Goal: Information Seeking & Learning: Check status

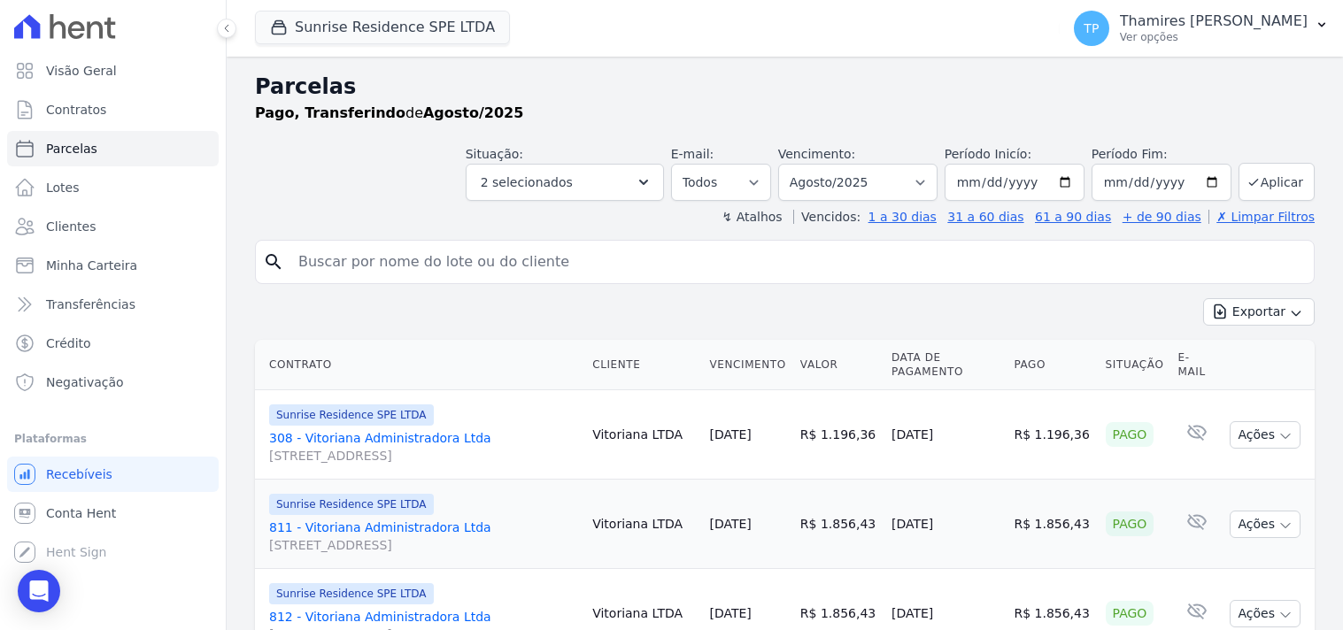
select select
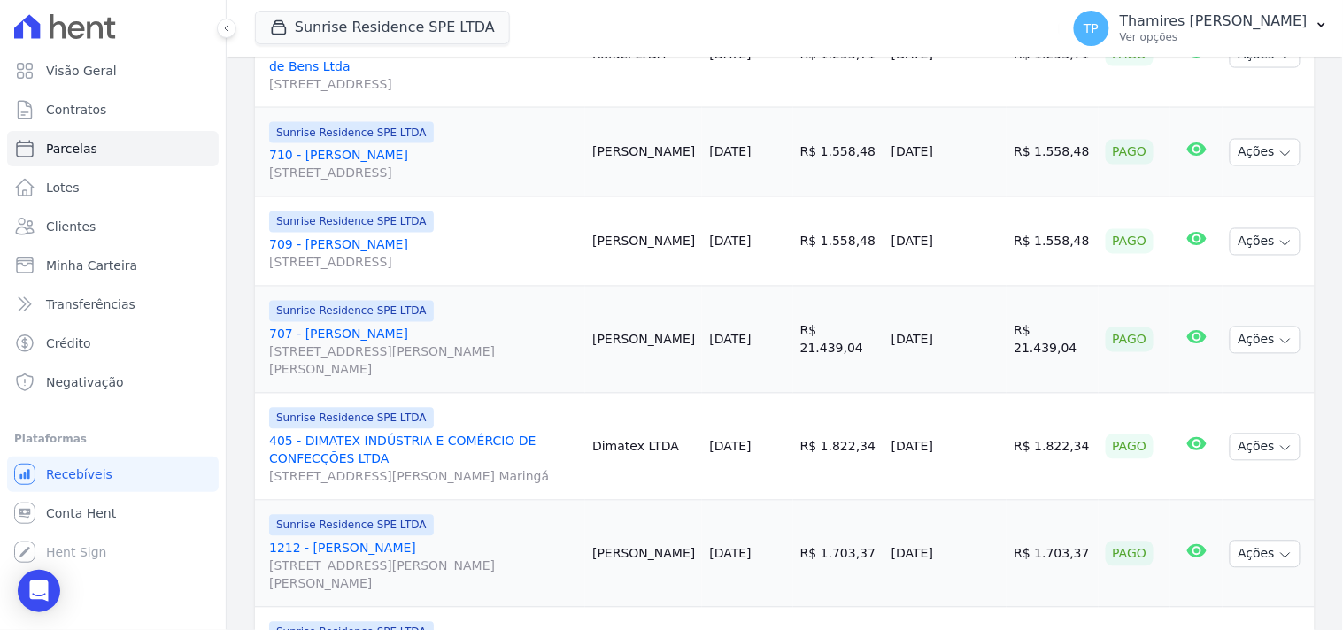
scroll to position [799, 0]
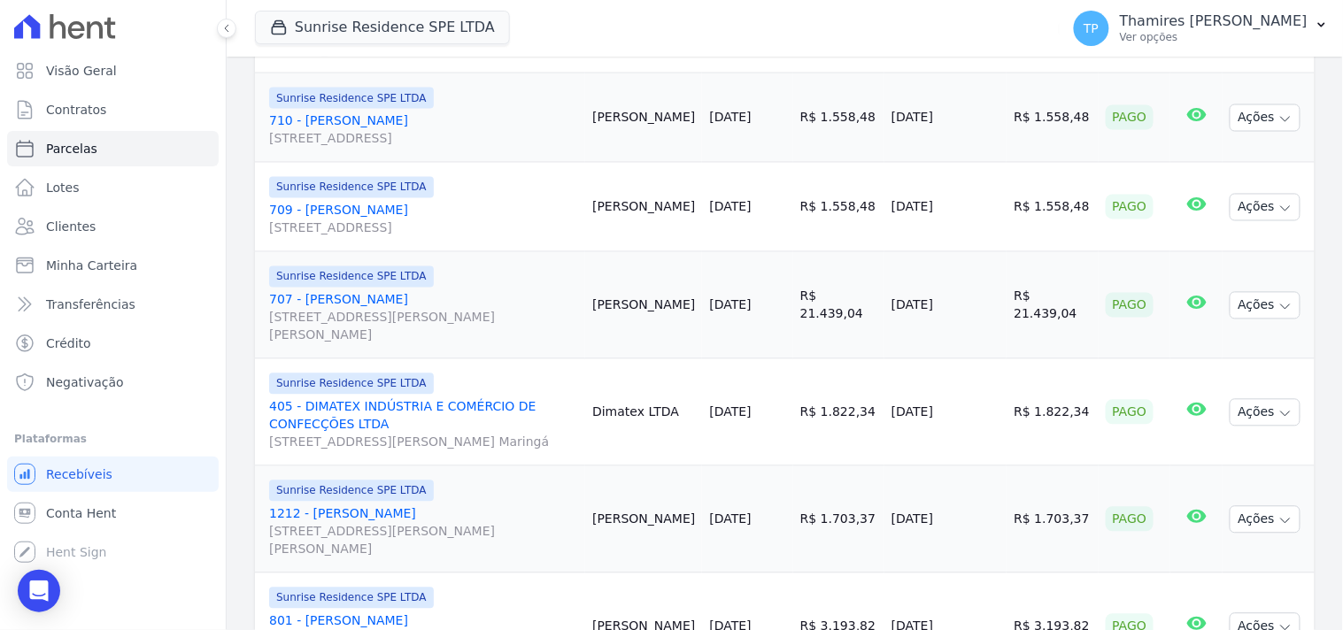
drag, startPoint x: 891, startPoint y: 120, endPoint x: 1009, endPoint y: 127, distance: 117.9
click at [1007, 127] on td "[DATE]" at bounding box center [945, 117] width 122 height 89
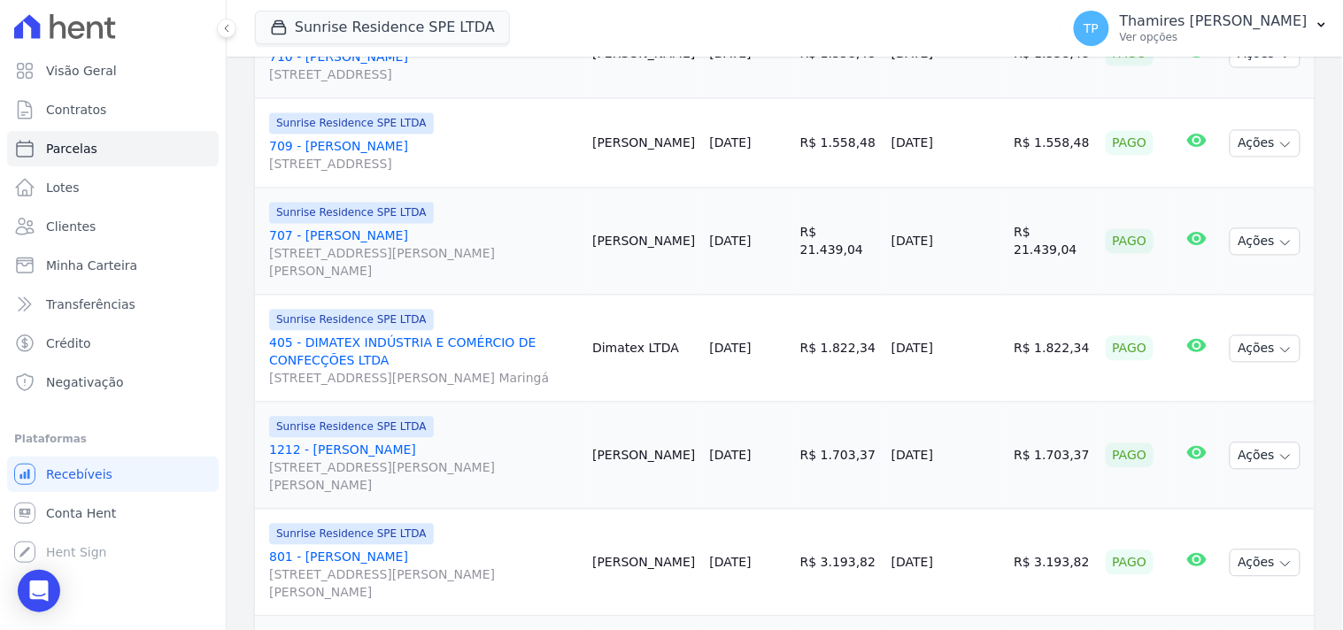
scroll to position [898, 0]
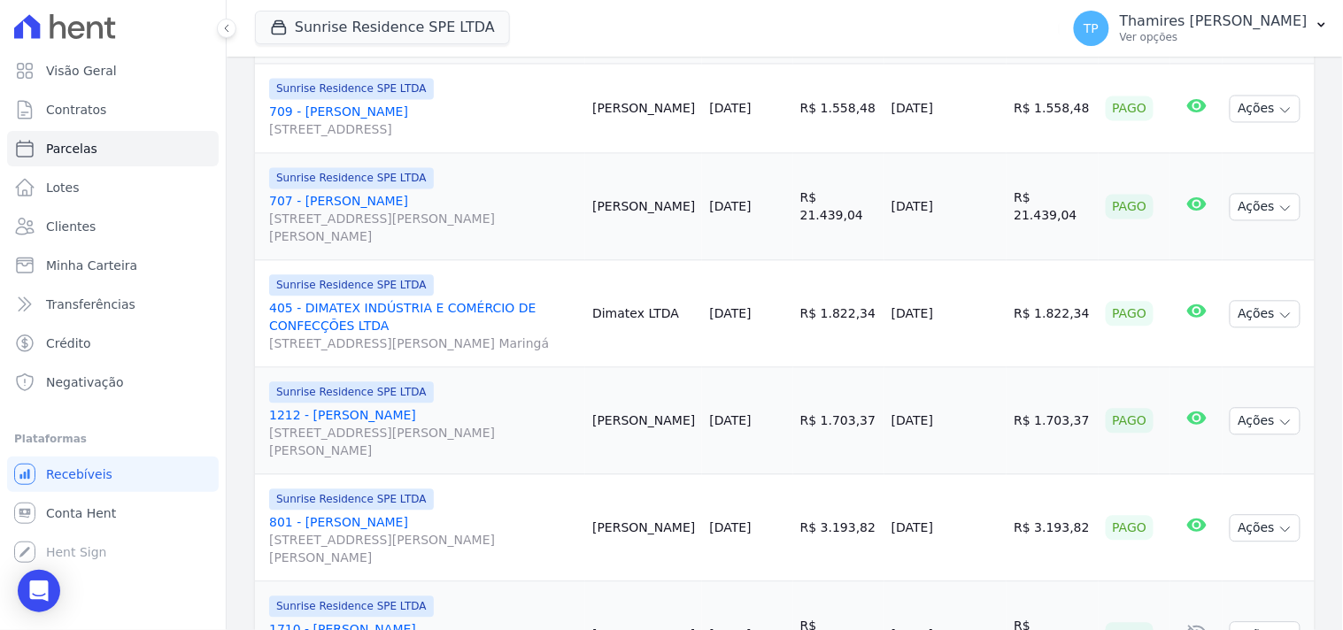
drag, startPoint x: 897, startPoint y: 106, endPoint x: 976, endPoint y: 113, distance: 80.0
click at [976, 113] on td "[DATE]" at bounding box center [945, 109] width 122 height 89
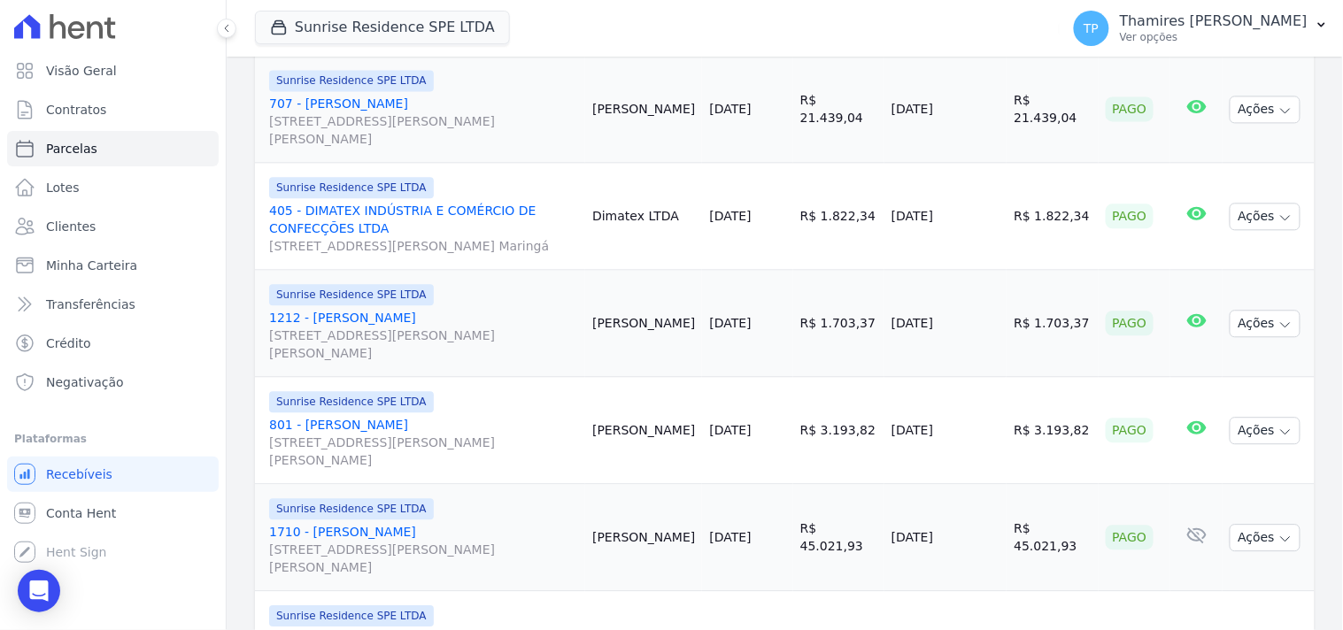
drag, startPoint x: 891, startPoint y: 111, endPoint x: 960, endPoint y: 109, distance: 69.1
click at [960, 109] on td "[DATE]" at bounding box center [945, 109] width 122 height 107
click at [364, 99] on link "707 - Robson Diego Pinheiro Vendruscolo Rua Anacleto Luiz de Oliveira, 146, Apt…" at bounding box center [423, 121] width 309 height 53
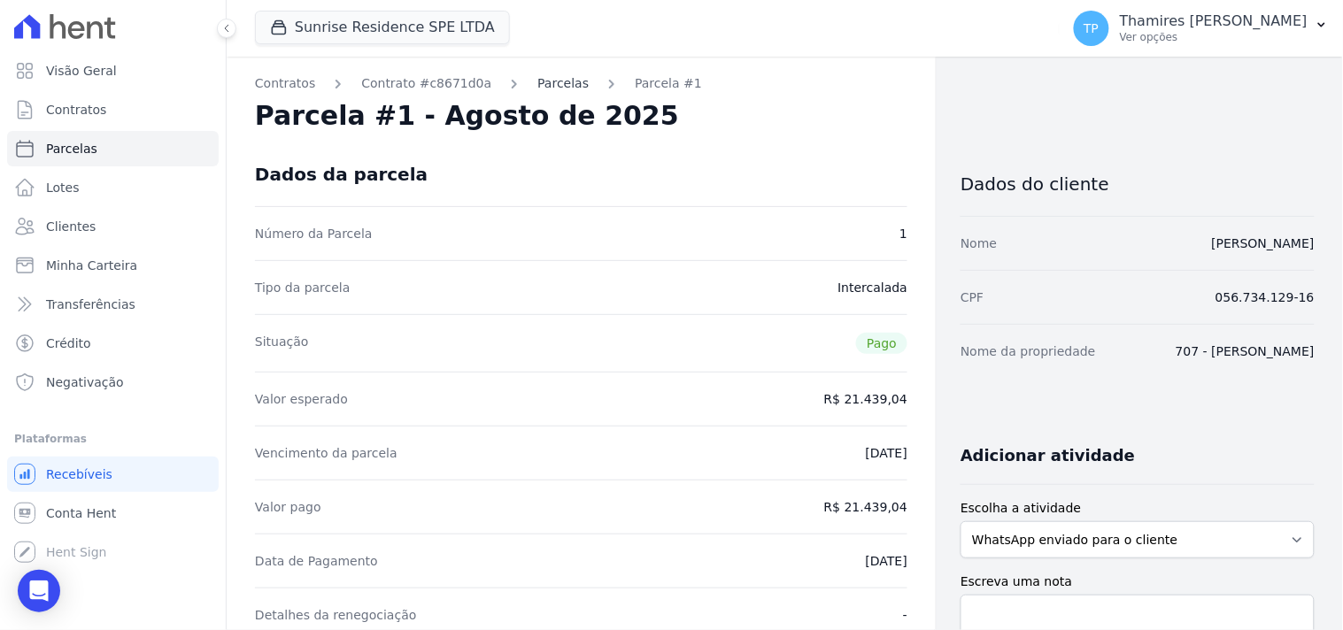
click at [541, 81] on link "Parcelas" at bounding box center [562, 83] width 51 height 19
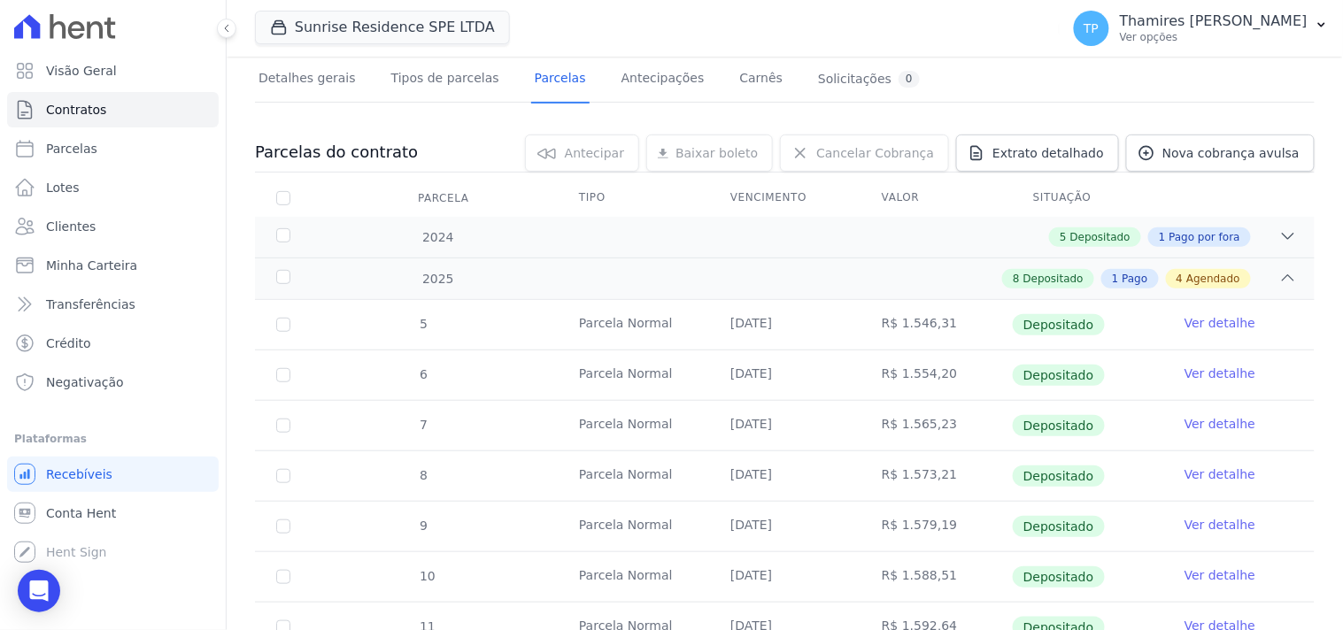
scroll to position [491, 0]
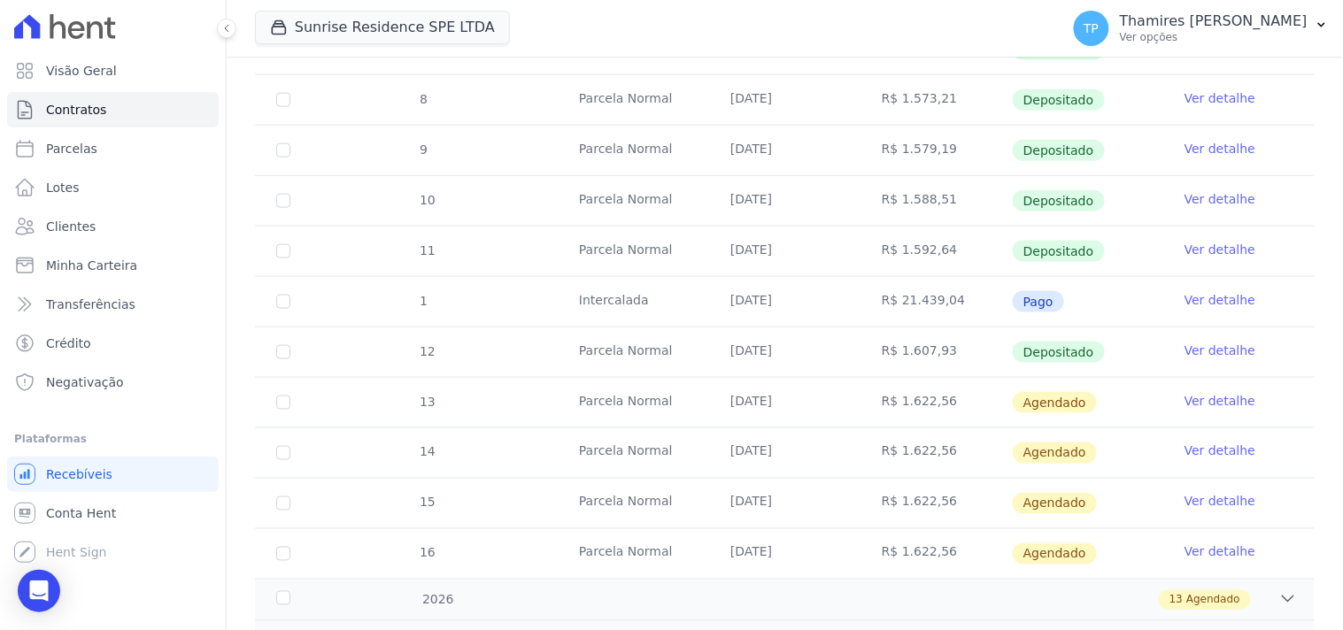
click at [1184, 298] on link "Ver detalhe" at bounding box center [1219, 300] width 71 height 18
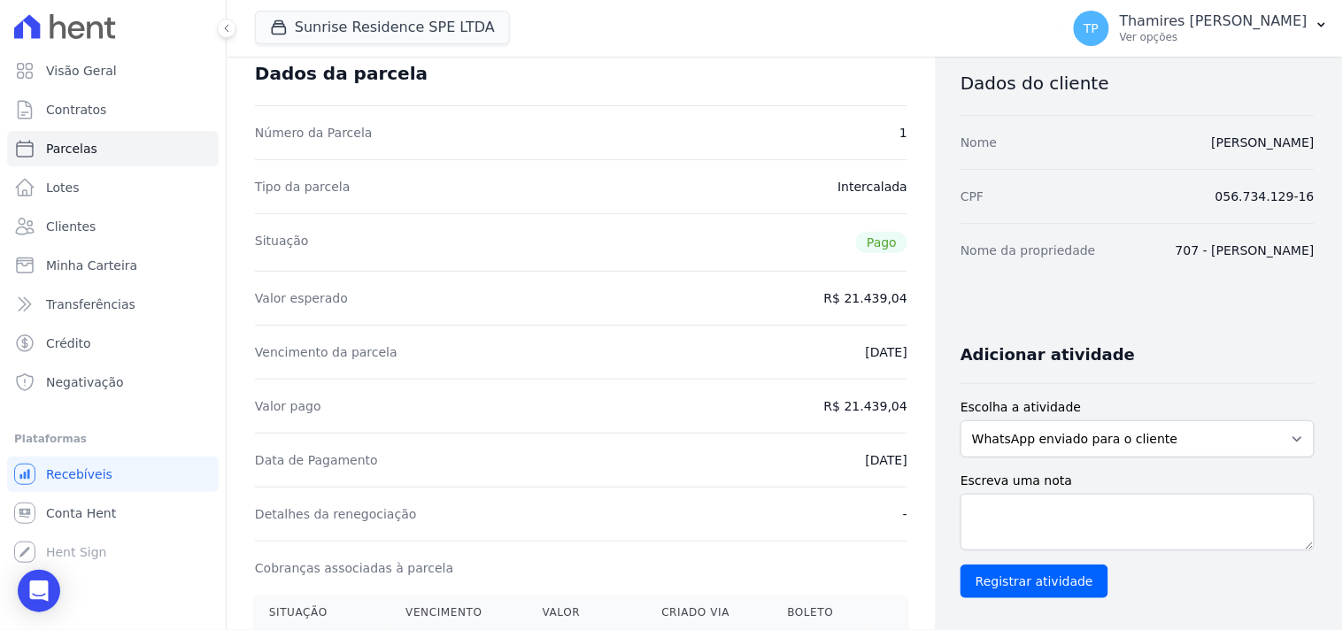
scroll to position [197, 0]
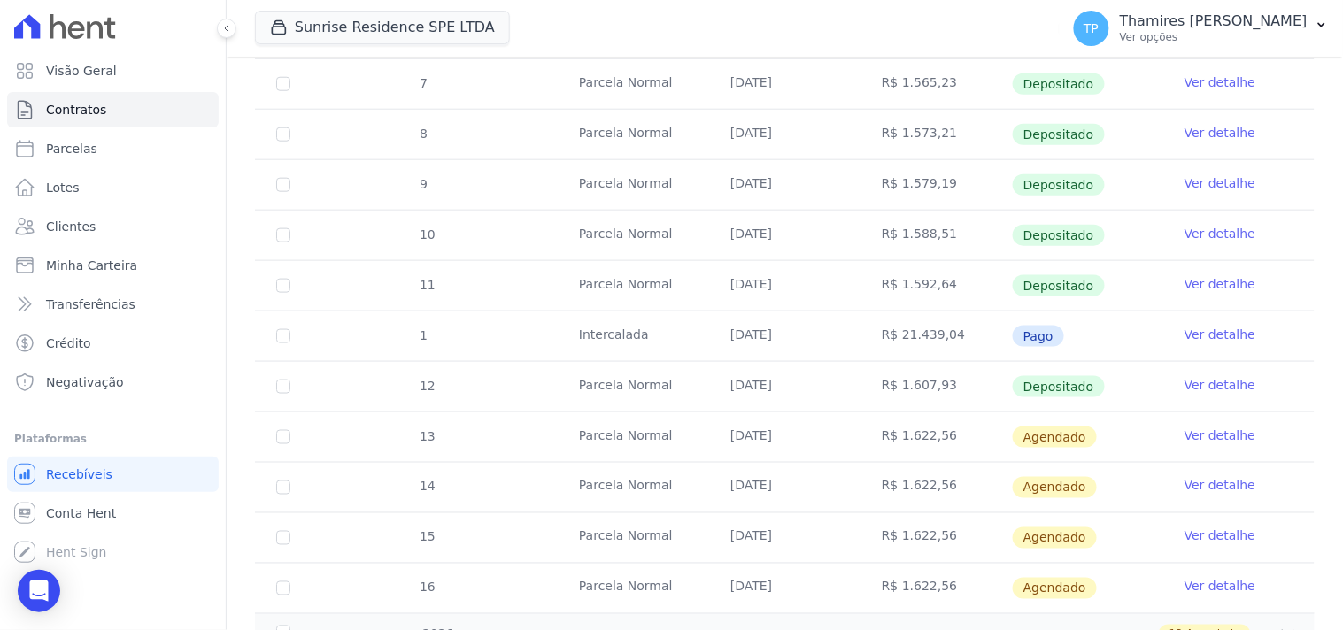
scroll to position [491, 0]
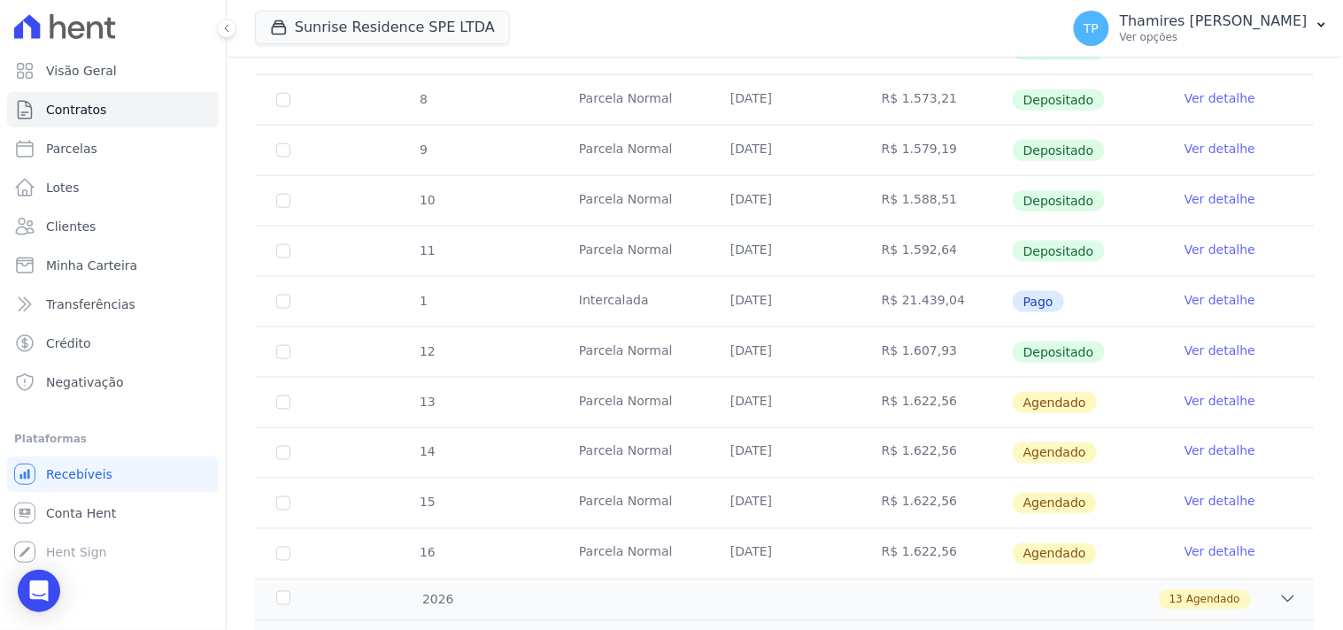
click at [1206, 348] on link "Ver detalhe" at bounding box center [1219, 351] width 71 height 18
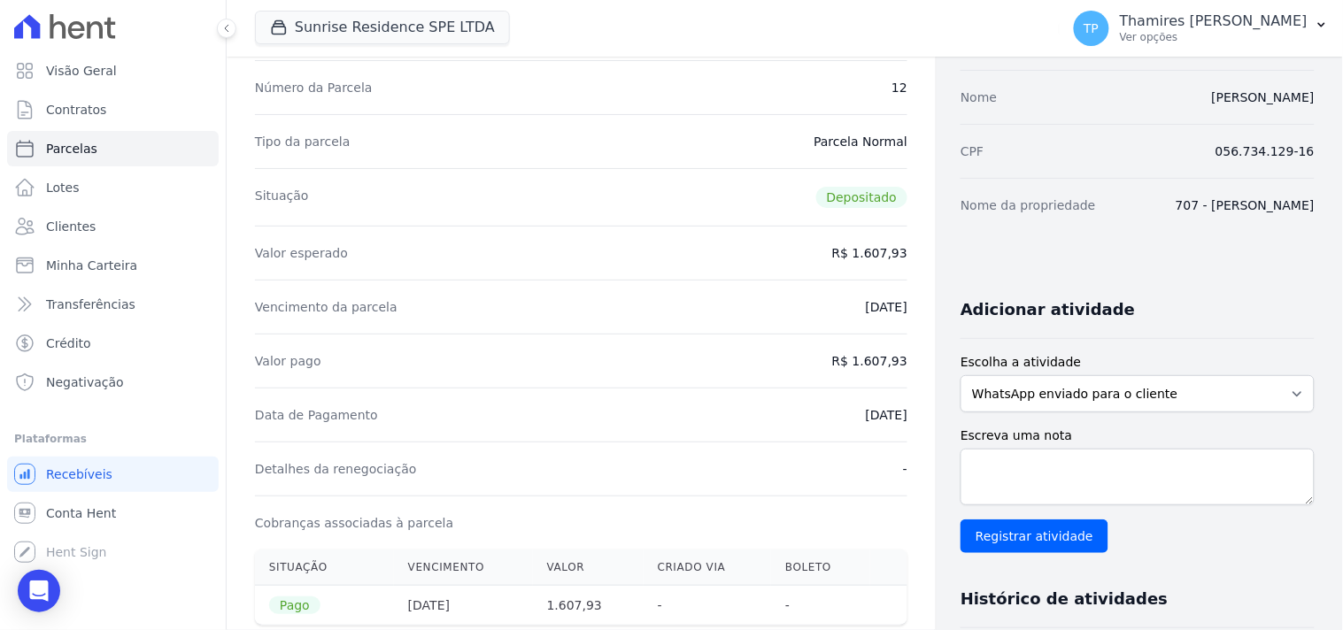
scroll to position [98, 0]
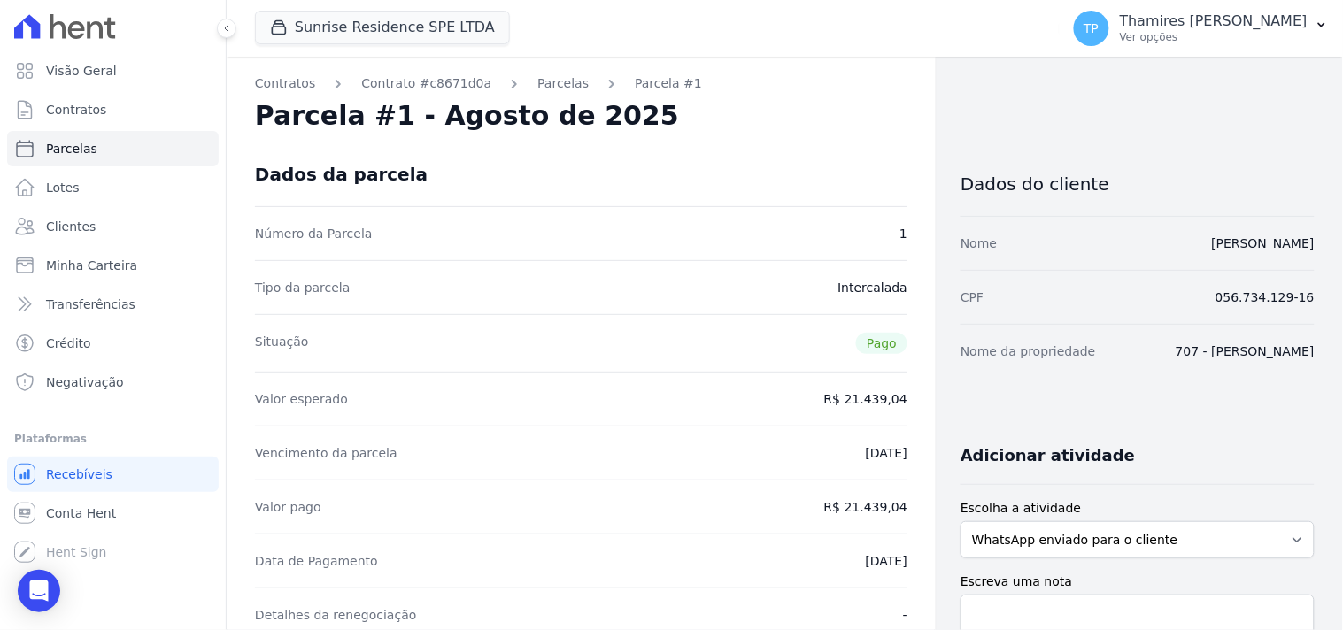
select select
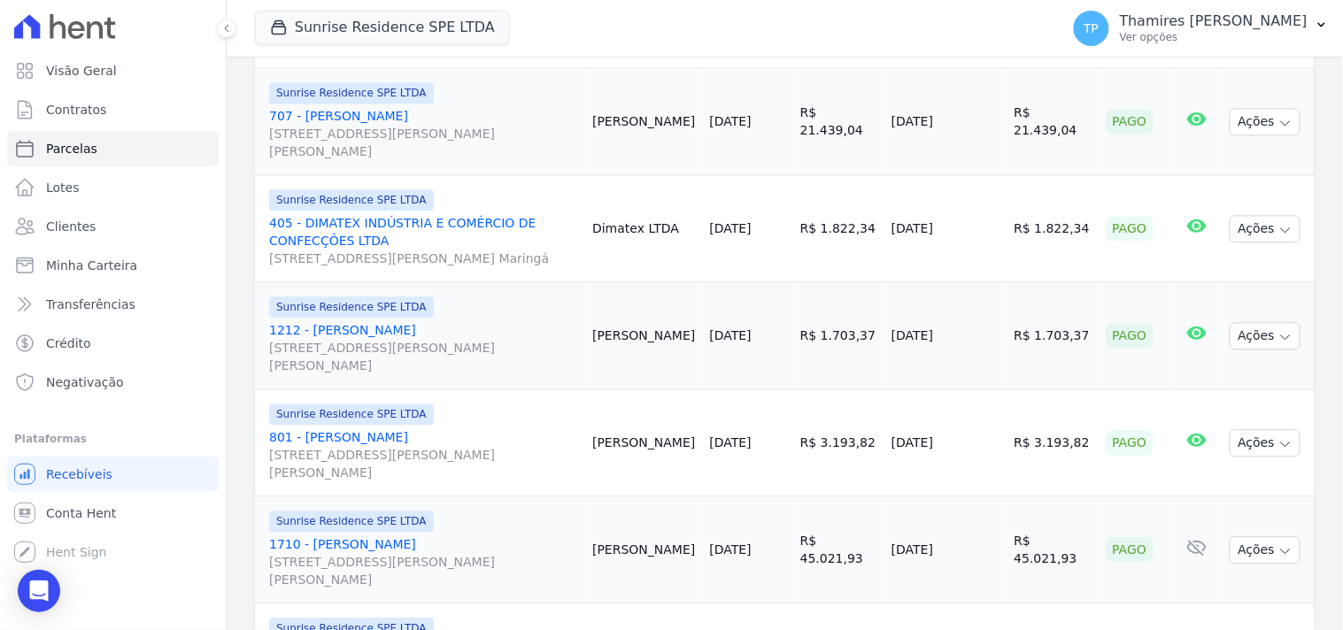
scroll to position [1082, 0]
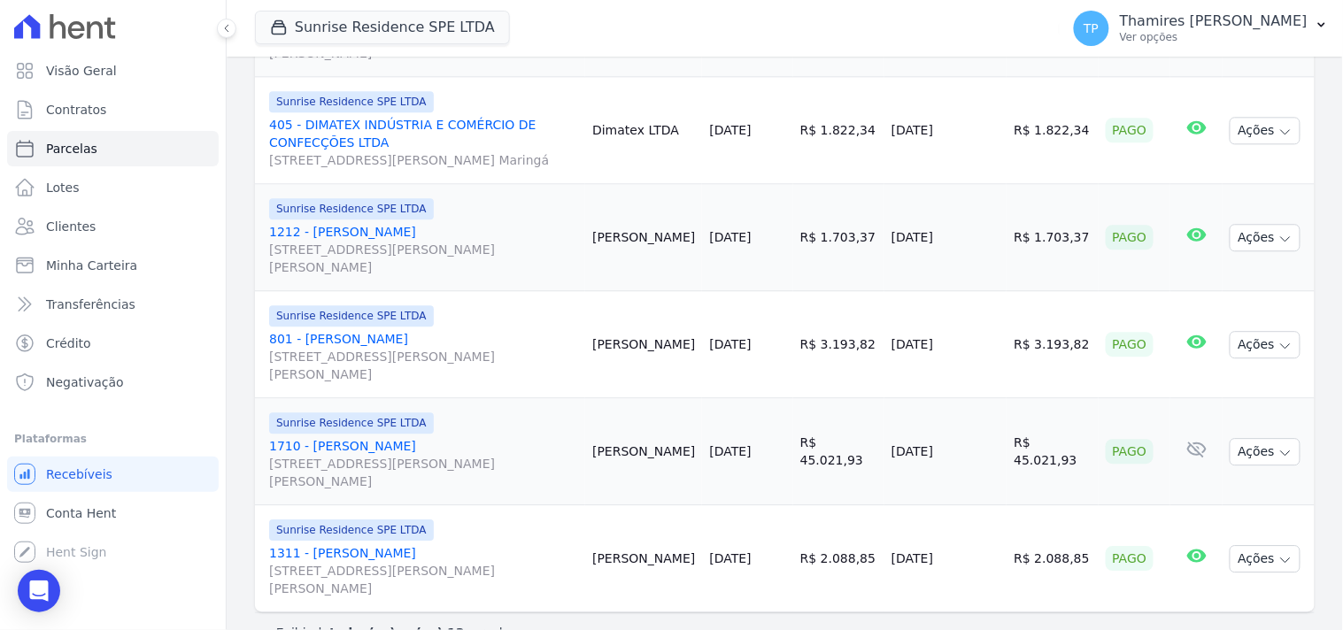
drag, startPoint x: 904, startPoint y: 144, endPoint x: 933, endPoint y: 128, distance: 33.3
click at [960, 146] on tr "Sunrise Residence SPE LTDA 405 - DIMATEX INDÚSTRIA E COMÉRCIO DE CONFECÇÕES LTD…" at bounding box center [785, 130] width 1060 height 107
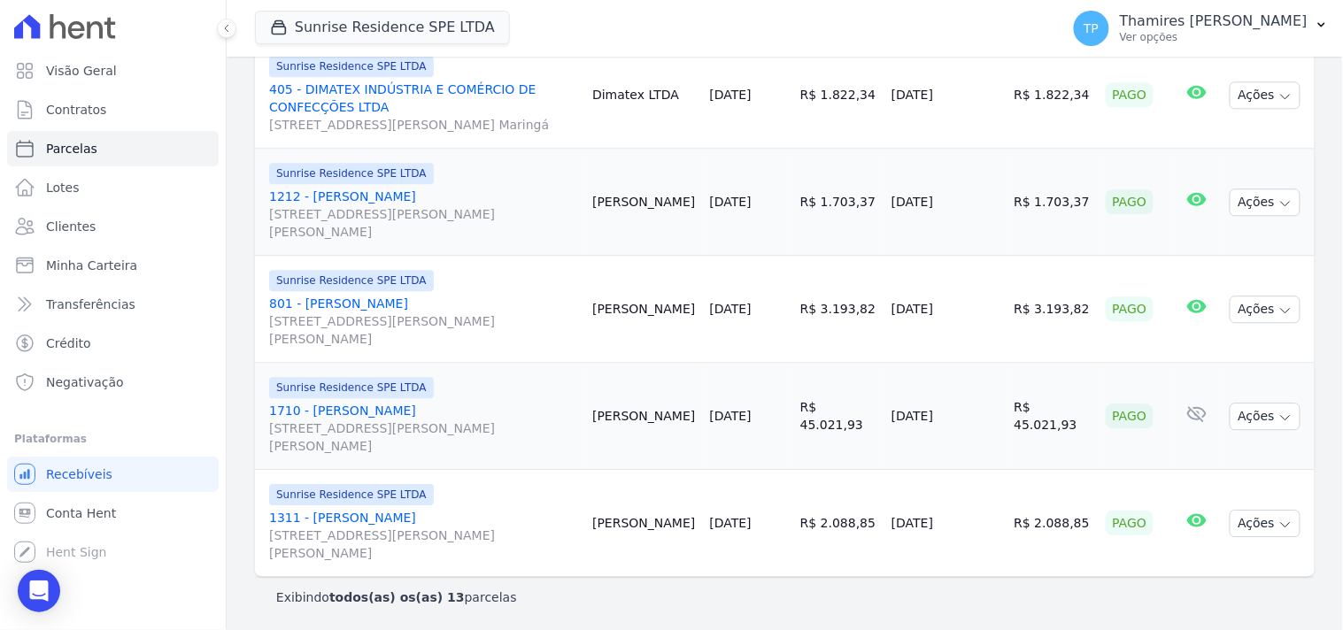
scroll to position [1137, 0]
drag, startPoint x: 899, startPoint y: 200, endPoint x: 990, endPoint y: 208, distance: 90.6
click at [981, 208] on td "[DATE]" at bounding box center [945, 201] width 122 height 107
drag, startPoint x: 904, startPoint y: 312, endPoint x: 1014, endPoint y: 317, distance: 109.9
click at [1014, 317] on tr "Sunrise Residence SPE LTDA 801 - EDUARDO MARTINS GOMES BARDI Rua Anacleto Luiz …" at bounding box center [785, 308] width 1060 height 107
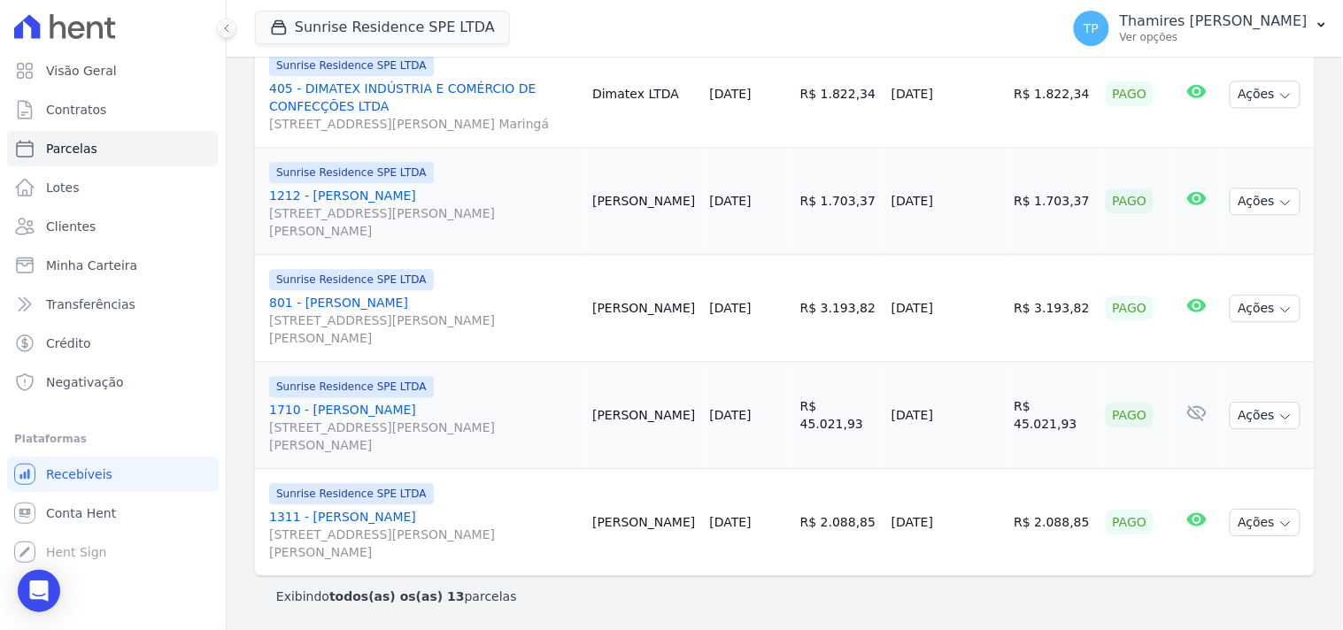
drag, startPoint x: 915, startPoint y: 412, endPoint x: 898, endPoint y: 391, distance: 27.0
click at [991, 413] on tr "Sunrise Residence SPE LTDA 1710 - Murilo Pereira Moisés Rua Anacleto Luiz de Ol…" at bounding box center [785, 415] width 1060 height 107
click at [930, 536] on td "[DATE]" at bounding box center [945, 522] width 122 height 107
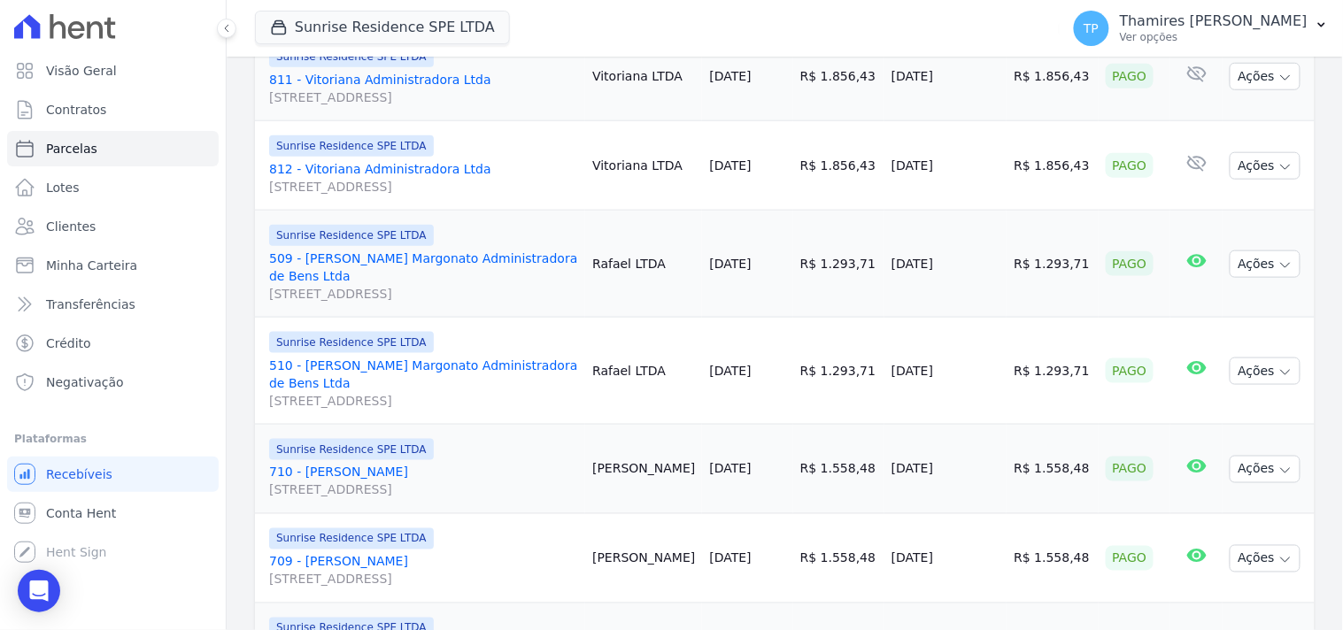
scroll to position [0, 0]
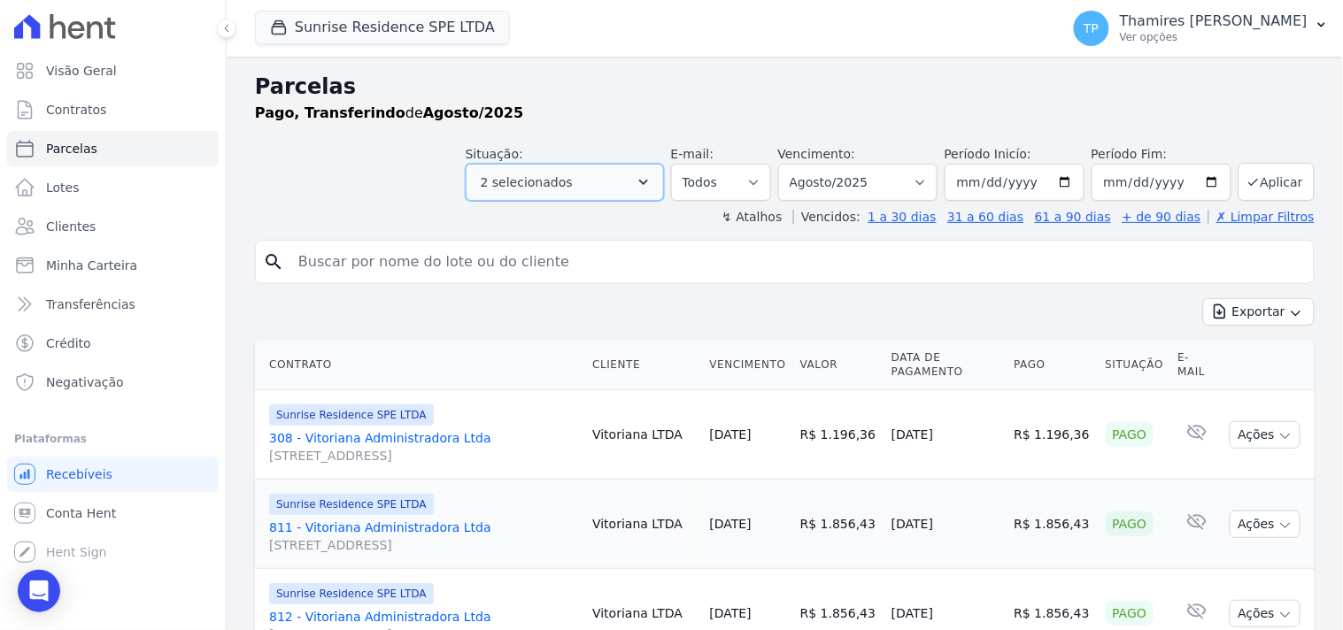
click at [562, 189] on span "2 selecionados" at bounding box center [527, 182] width 92 height 21
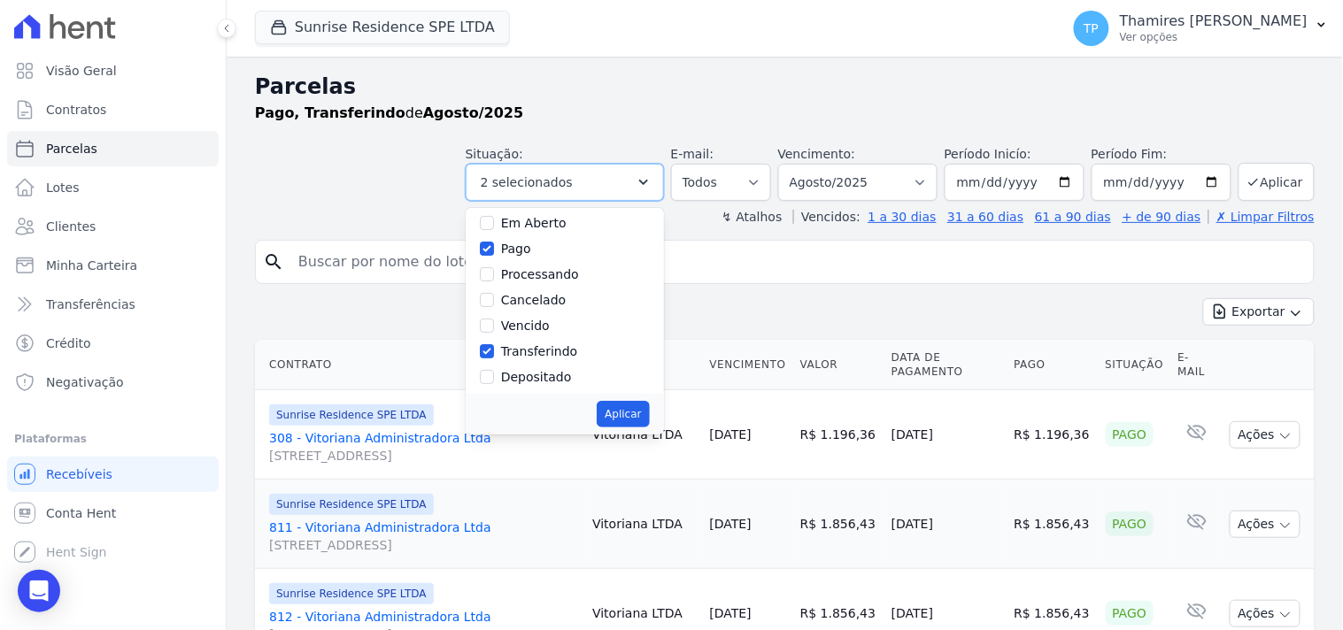
scroll to position [118, 0]
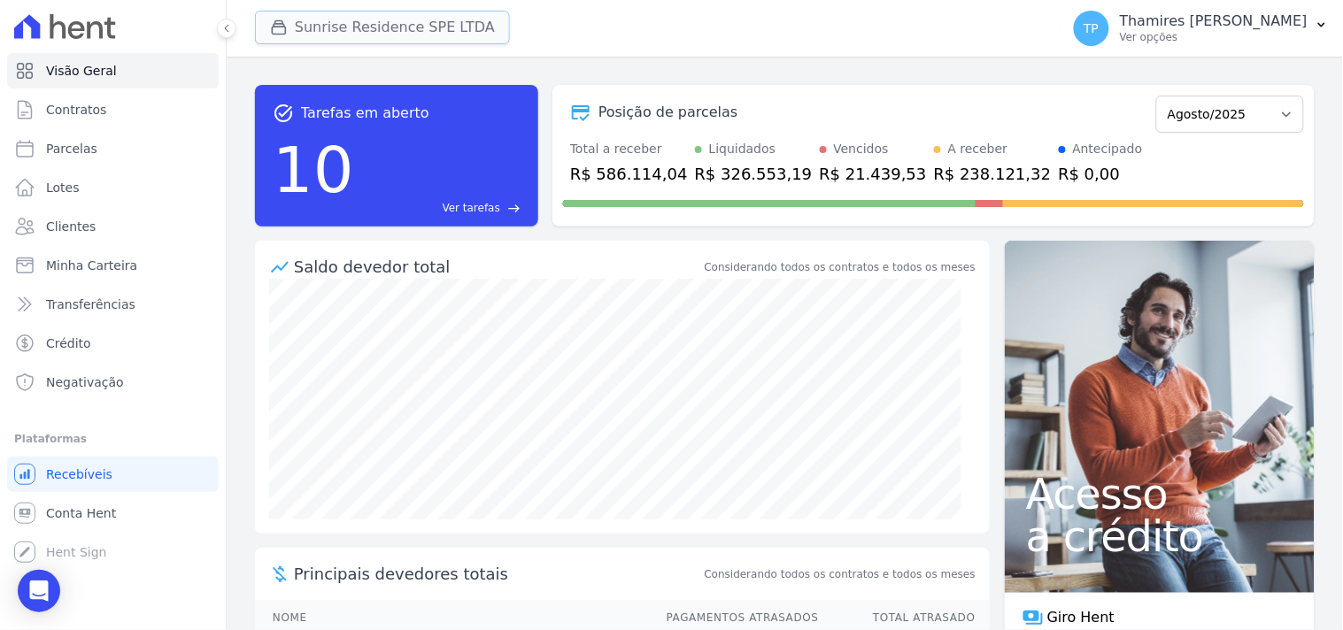
click at [436, 36] on button "Sunrise Residence SPE LTDA" at bounding box center [382, 28] width 255 height 34
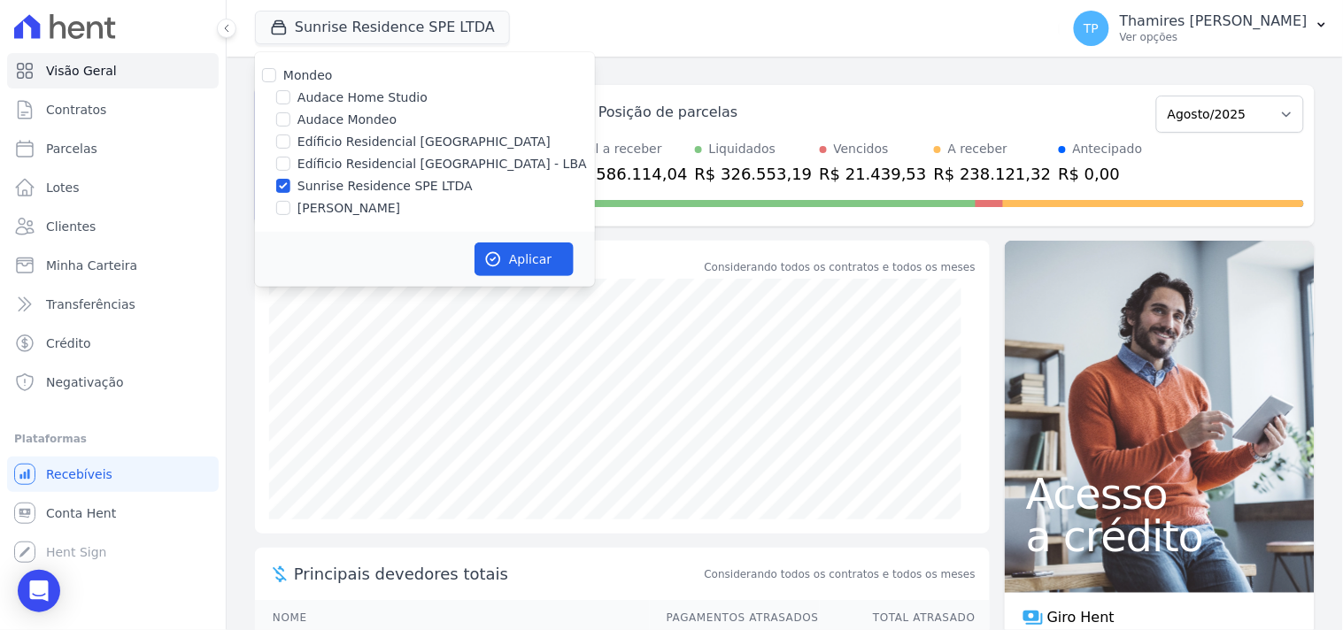
click at [414, 160] on label "Edíficio Residencial [GEOGRAPHIC_DATA] - LBA" at bounding box center [441, 164] width 289 height 19
click at [290, 160] on input "Edíficio Residencial [GEOGRAPHIC_DATA] - LBA" at bounding box center [283, 164] width 14 height 14
checkbox input "true"
click at [416, 189] on label "Sunrise Residence SPE LTDA" at bounding box center [384, 186] width 175 height 19
click at [290, 189] on input "Sunrise Residence SPE LTDA" at bounding box center [283, 186] width 14 height 14
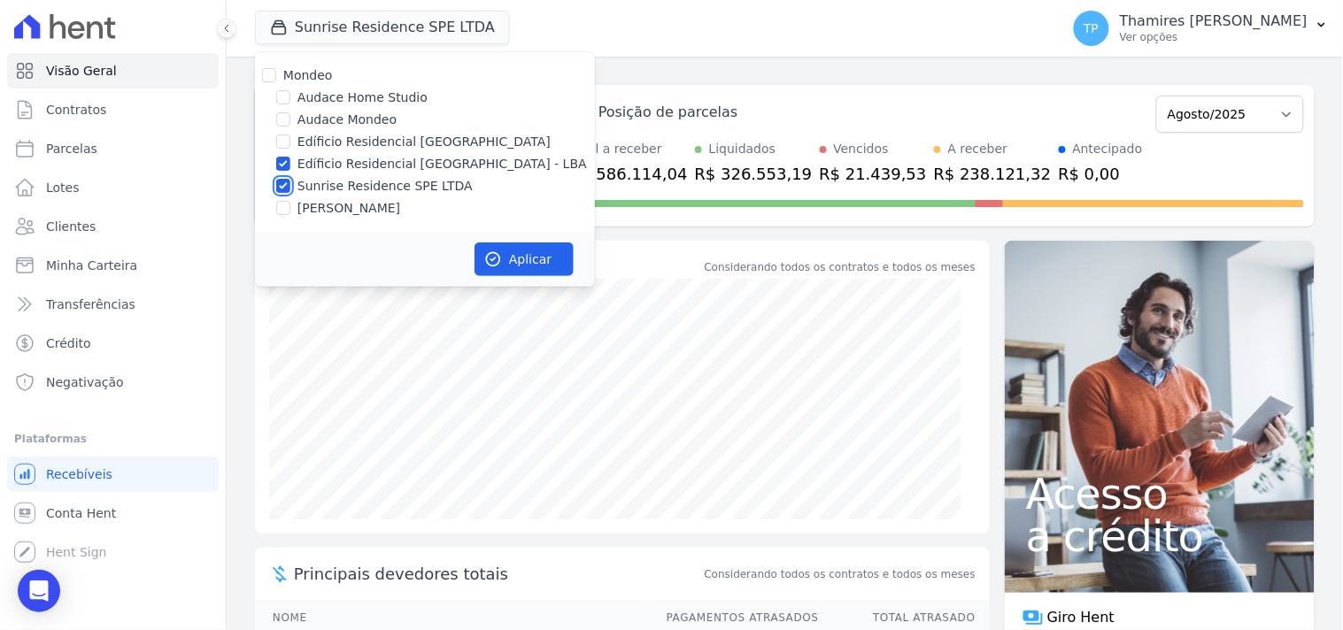
checkbox input "false"
click at [503, 251] on button "Aplicar" at bounding box center [523, 260] width 99 height 34
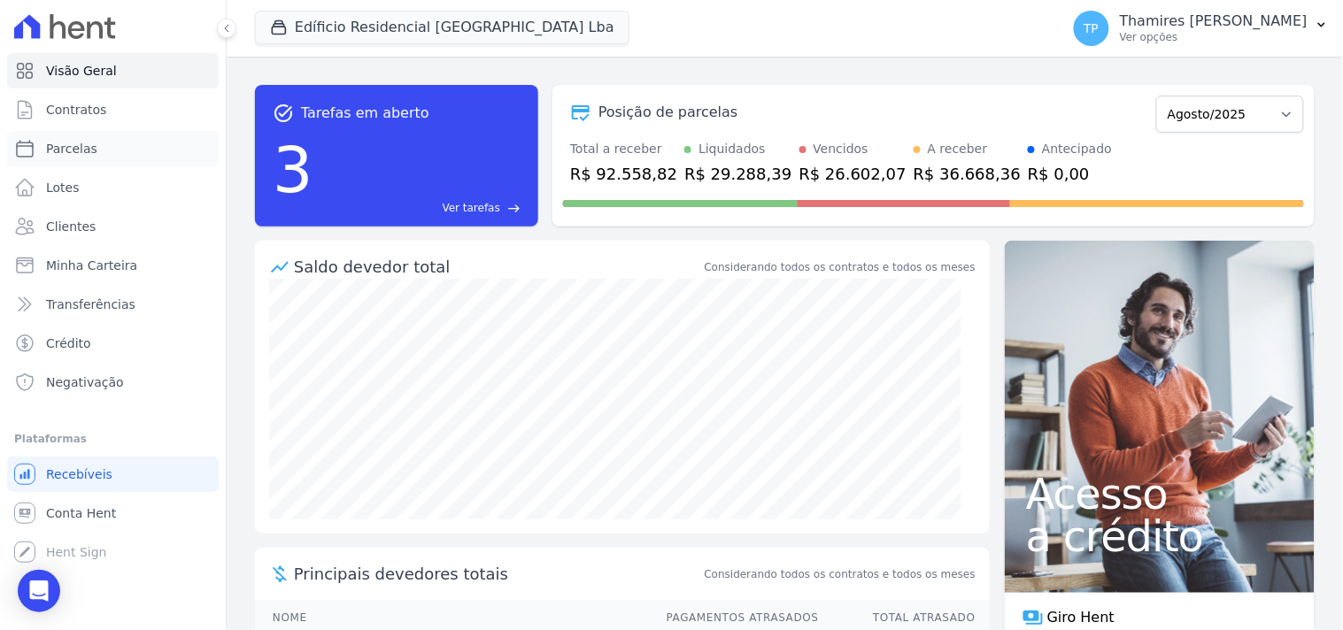
click at [129, 154] on link "Parcelas" at bounding box center [113, 148] width 212 height 35
select select
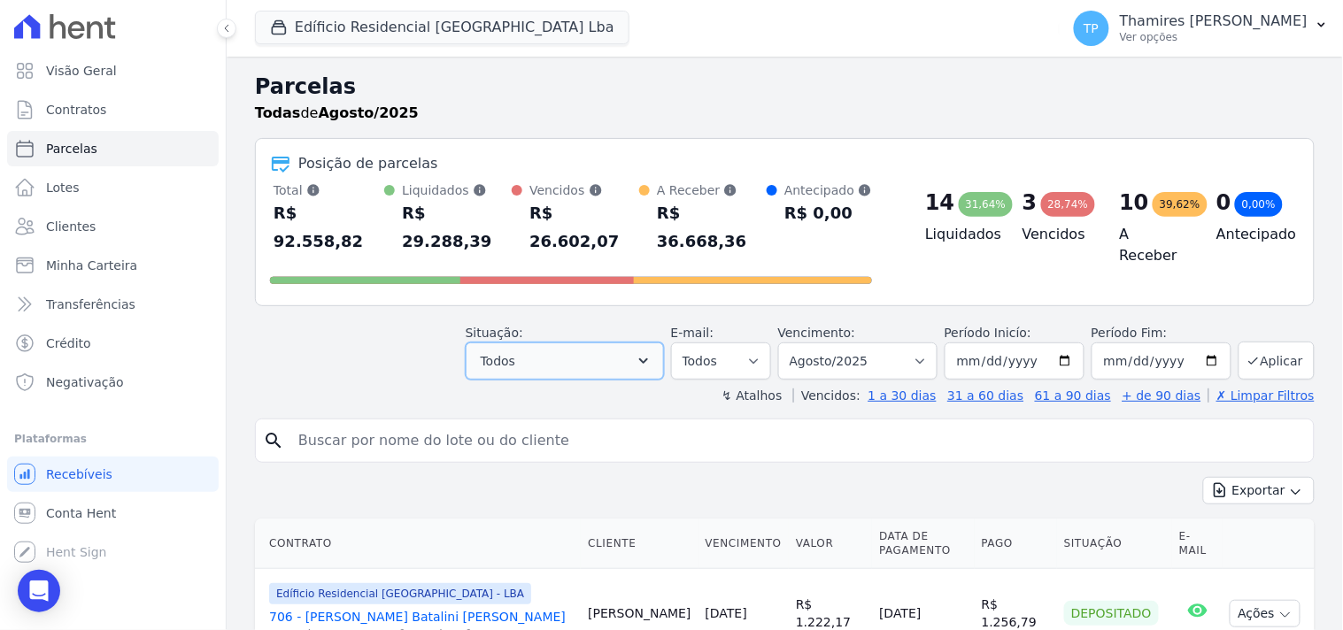
click at [577, 343] on button "Todos" at bounding box center [565, 361] width 198 height 37
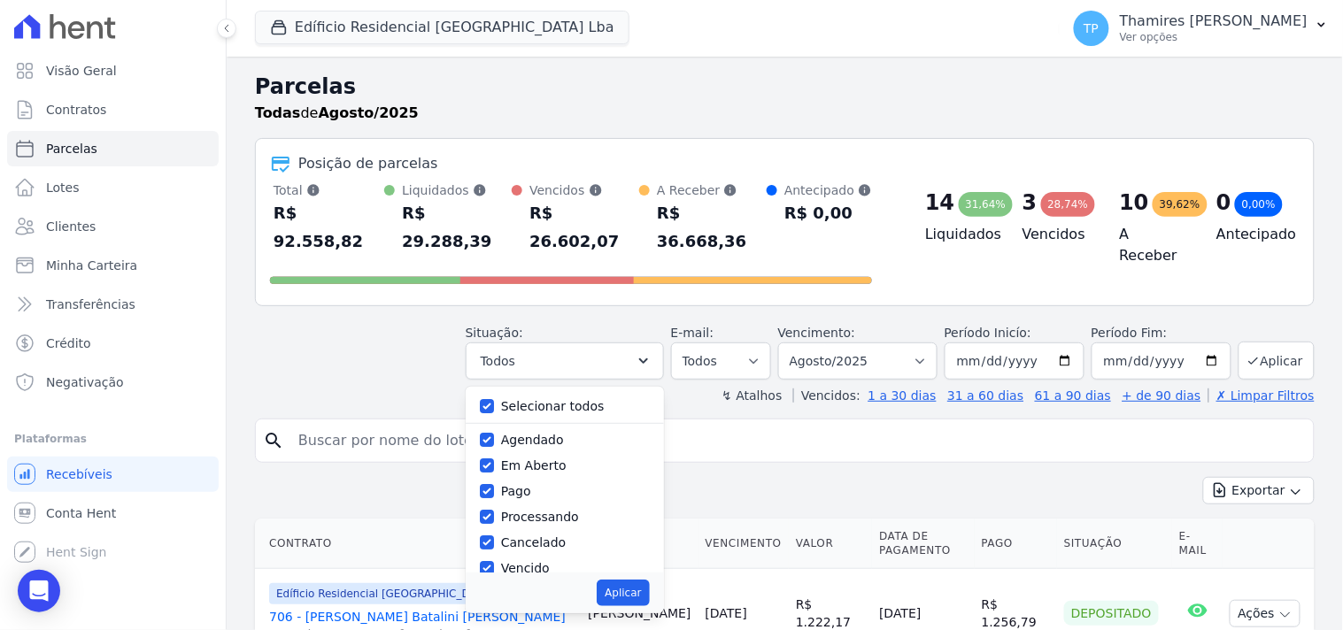
click at [582, 399] on label "Selecionar todos" at bounding box center [553, 406] width 104 height 14
click at [494, 399] on input "Selecionar todos" at bounding box center [487, 406] width 14 height 14
checkbox input "false"
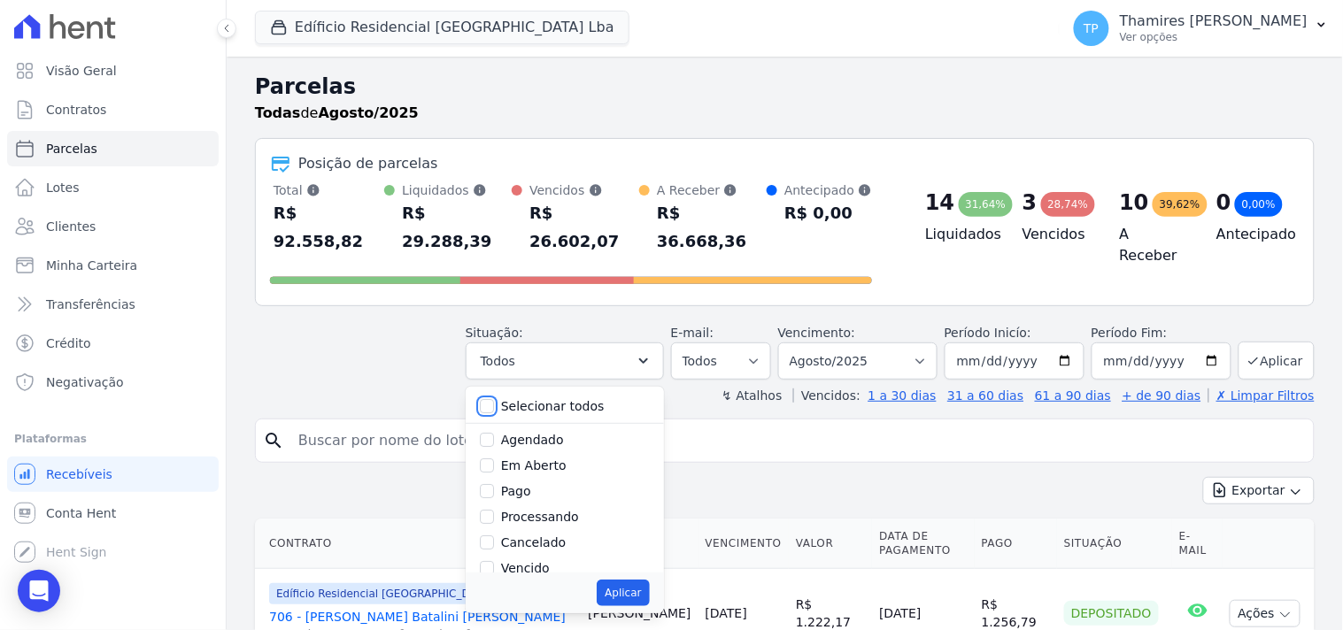
checkbox input "false"
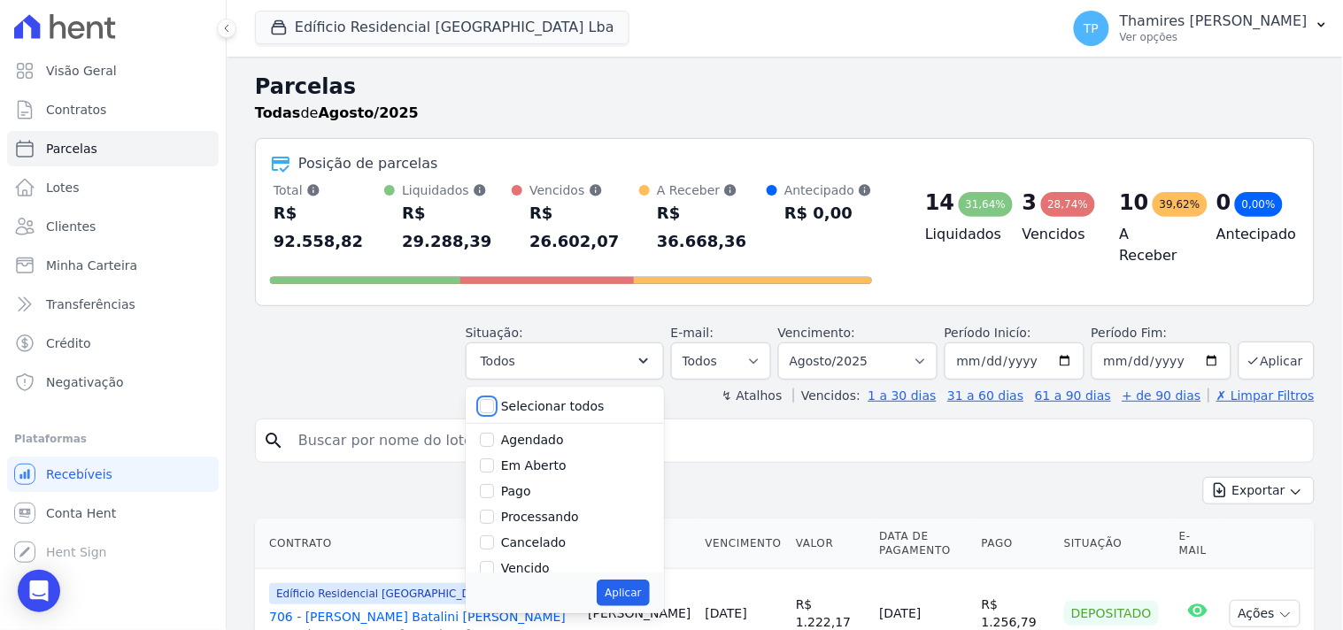
checkbox input "false"
click at [512, 479] on div "Pago" at bounding box center [565, 492] width 170 height 26
click at [515, 386] on label "Pago" at bounding box center [516, 393] width 30 height 14
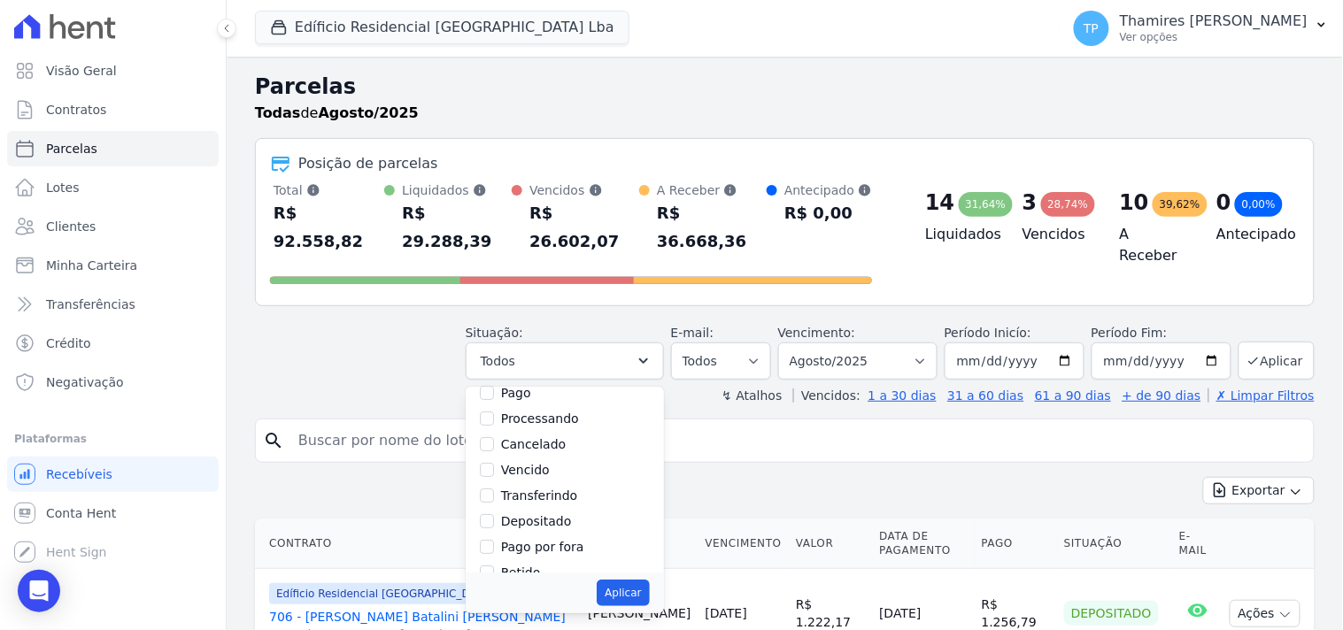
click at [494, 386] on input "Pago" at bounding box center [487, 393] width 14 height 14
checkbox input "true"
click at [519, 490] on label "Transferindo" at bounding box center [539, 497] width 77 height 14
click at [494, 490] on input "Transferindo" at bounding box center [487, 497] width 14 height 14
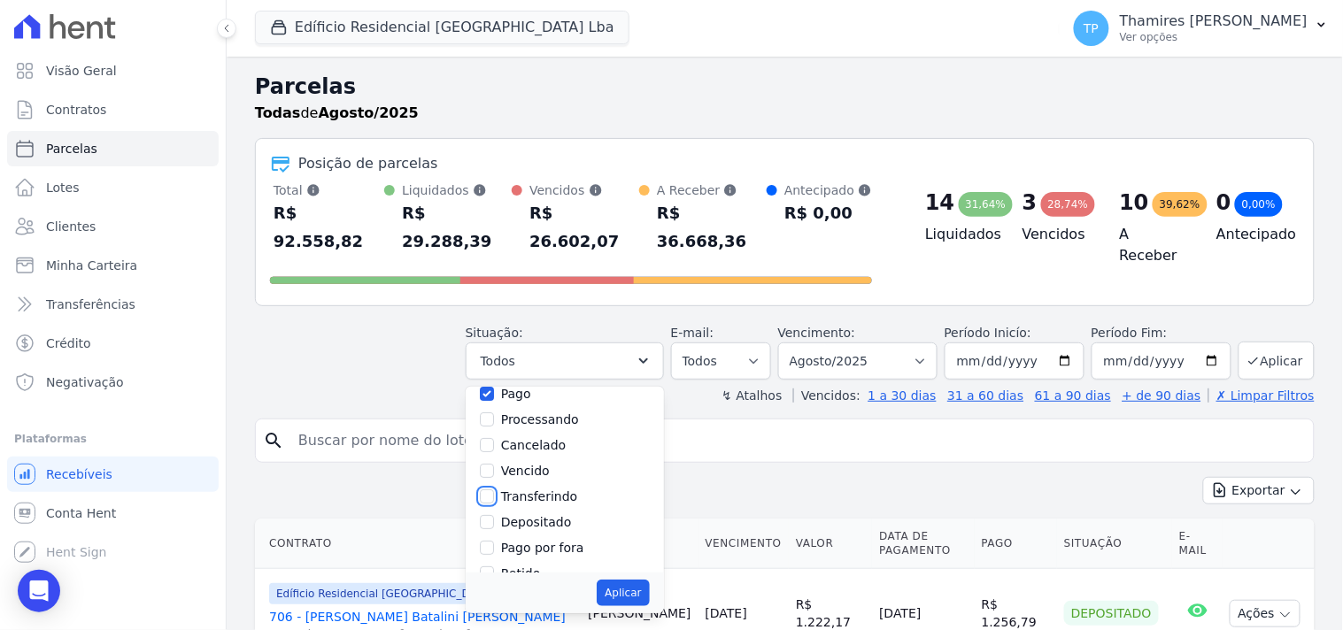
checkbox input "true"
click at [649, 580] on button "Aplicar" at bounding box center [623, 593] width 52 height 27
select select "paid"
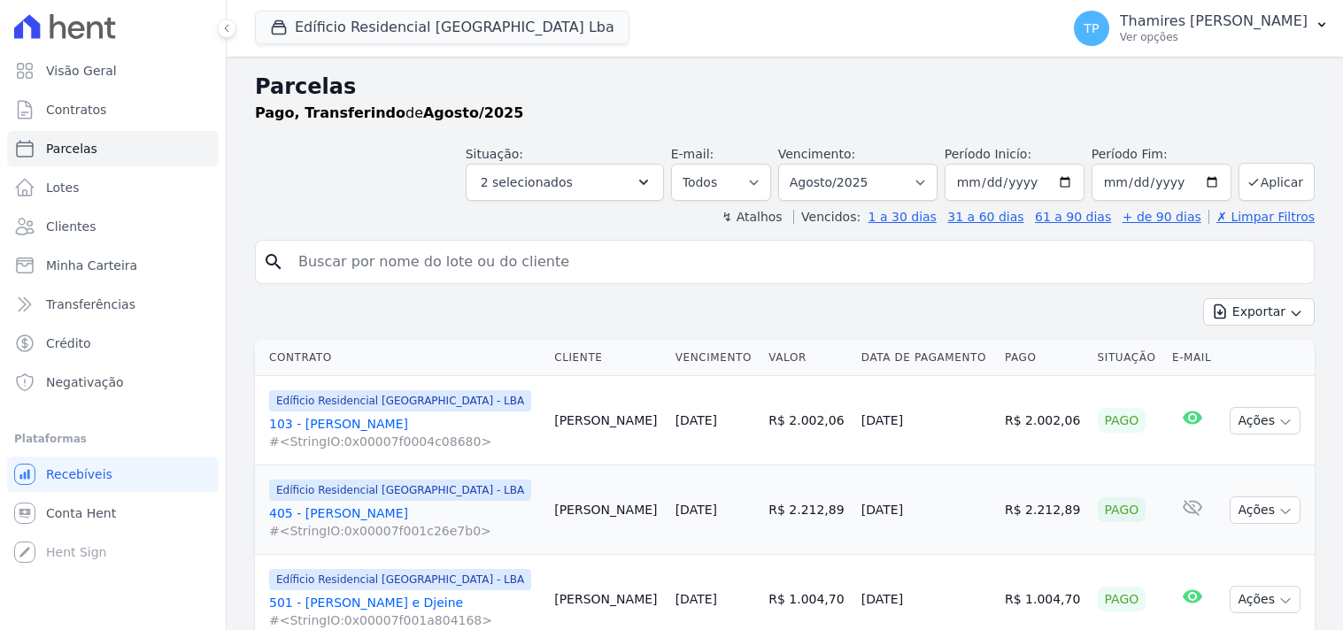
select select
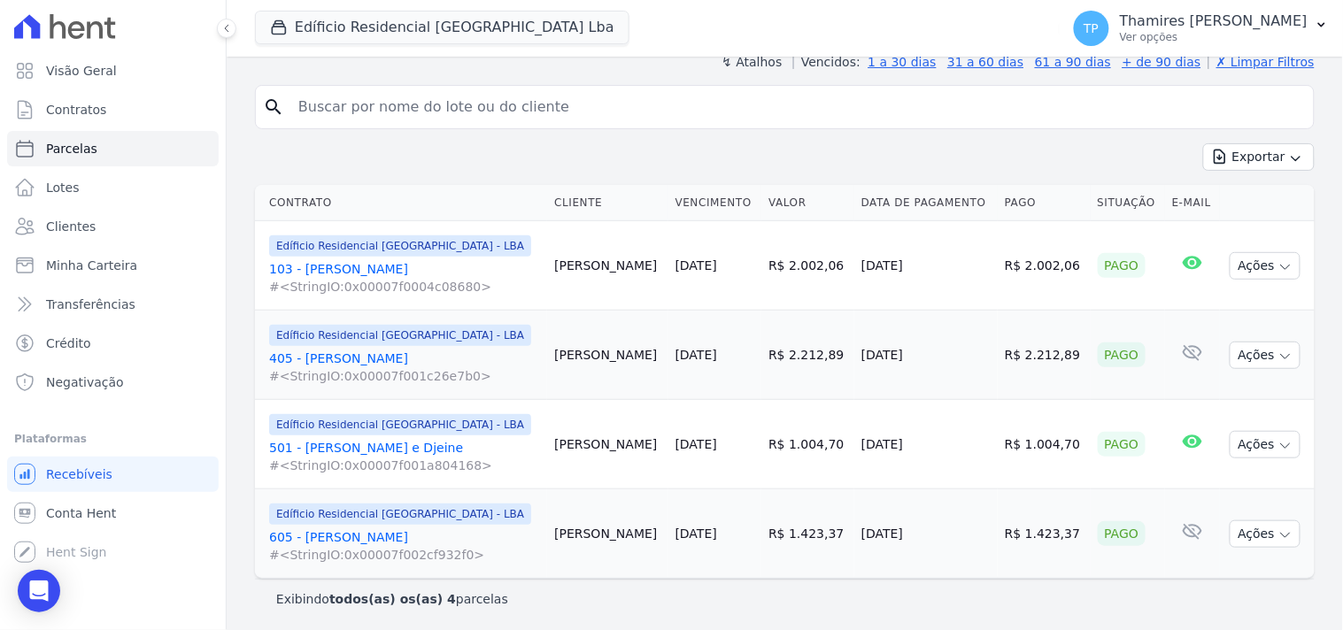
scroll to position [158, 0]
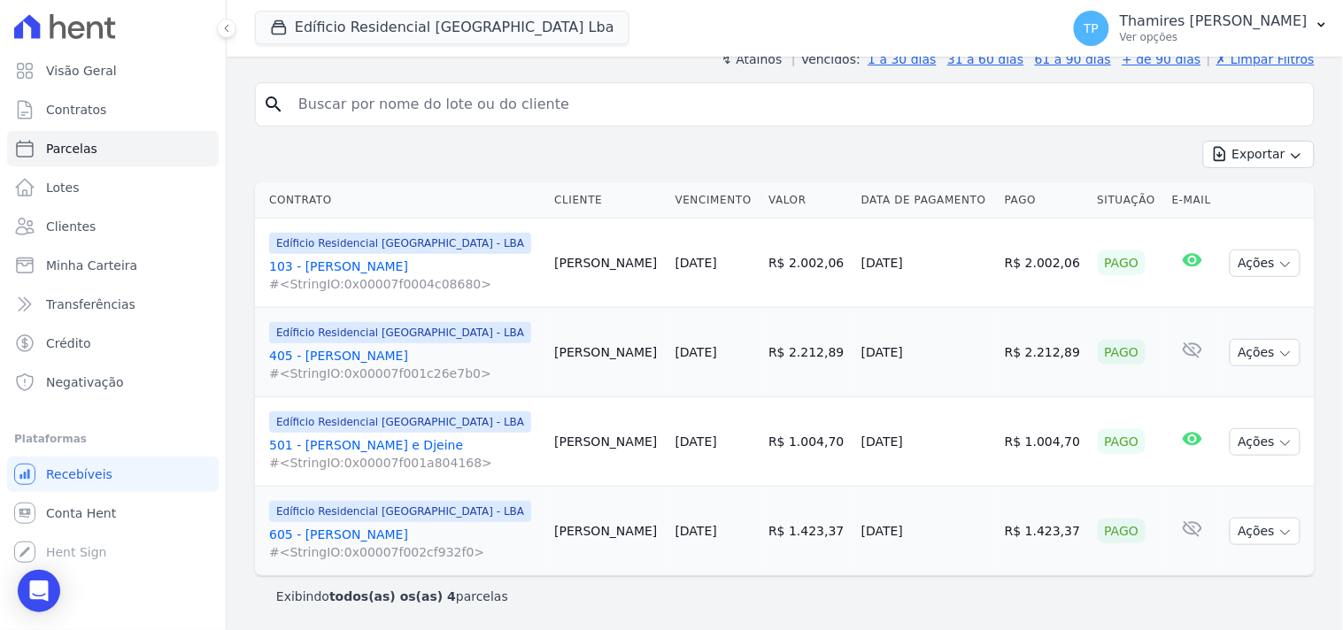
click at [883, 531] on tr "Edíficio Residencial Grevílea Park - LBA 605 - Roberto Yamasita #<StringIO:0x00…" at bounding box center [785, 531] width 1060 height 89
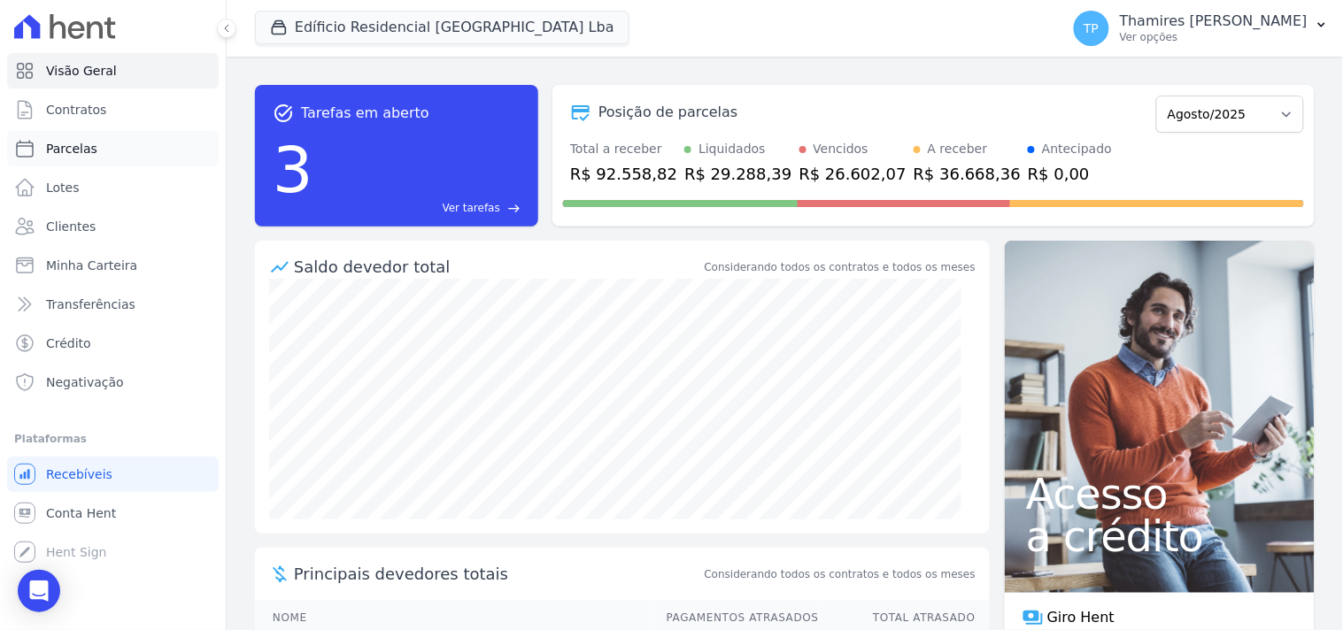
click at [120, 144] on link "Parcelas" at bounding box center [113, 148] width 212 height 35
select select
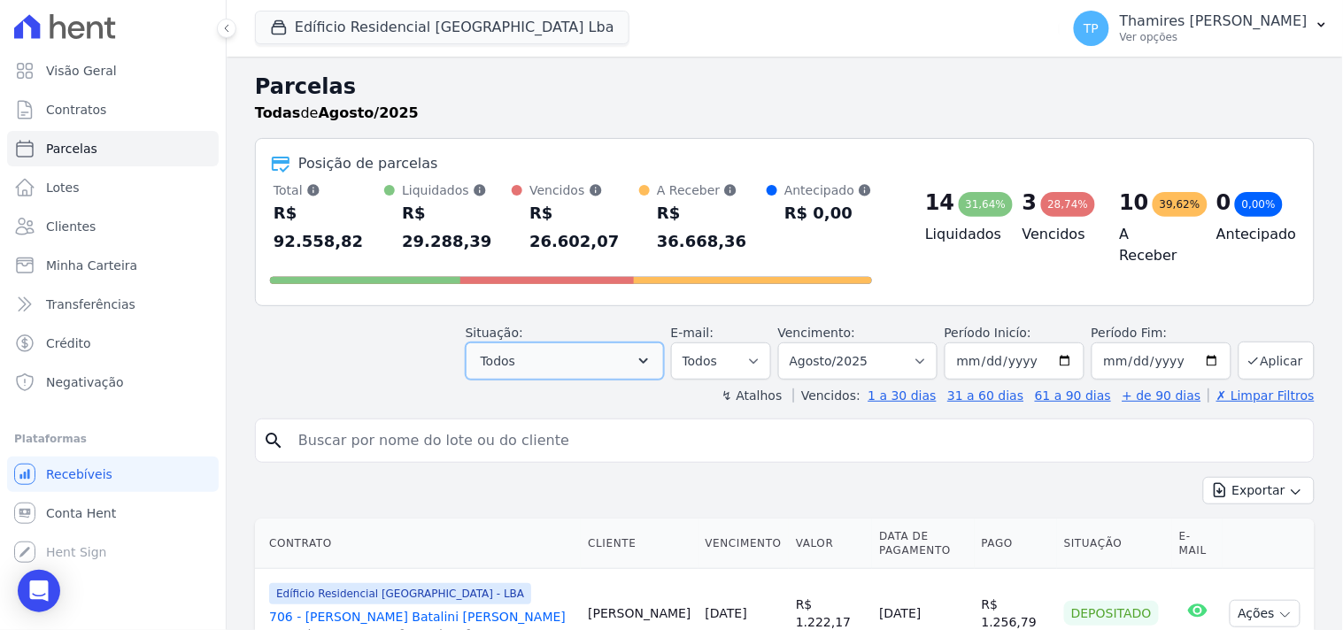
click at [552, 343] on button "Todos" at bounding box center [565, 361] width 198 height 37
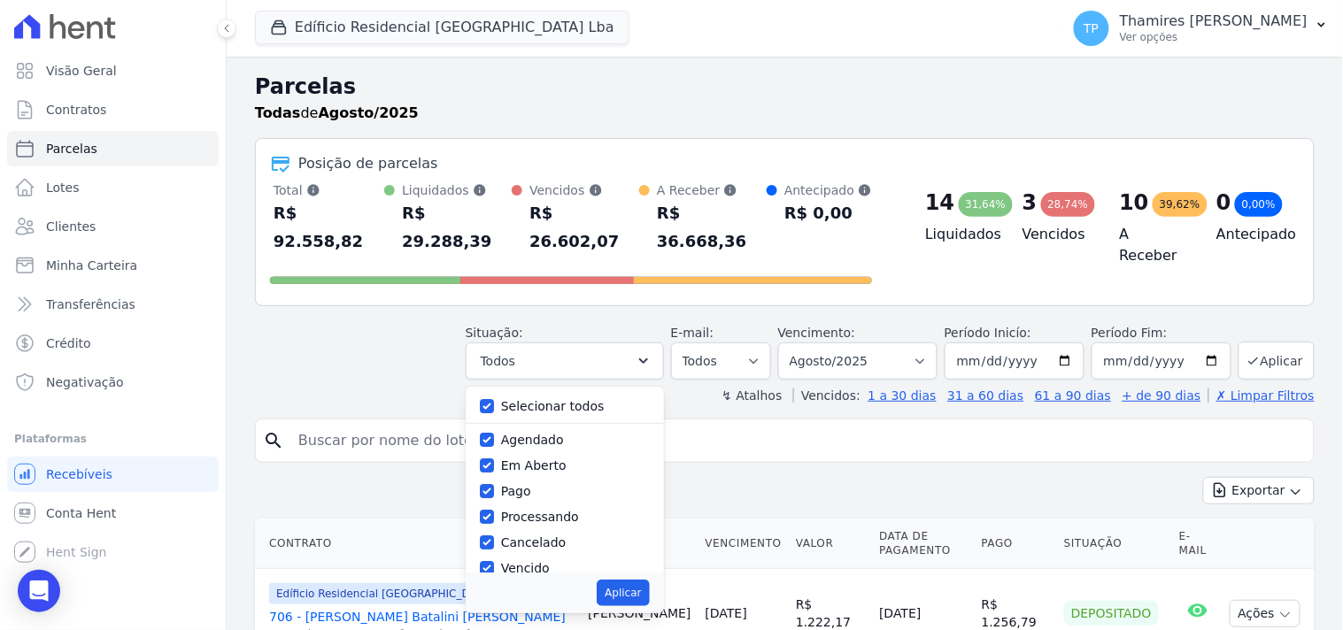
click at [575, 399] on label "Selecionar todos" at bounding box center [553, 406] width 104 height 14
click at [494, 399] on input "Selecionar todos" at bounding box center [487, 406] width 14 height 14
checkbox input "false"
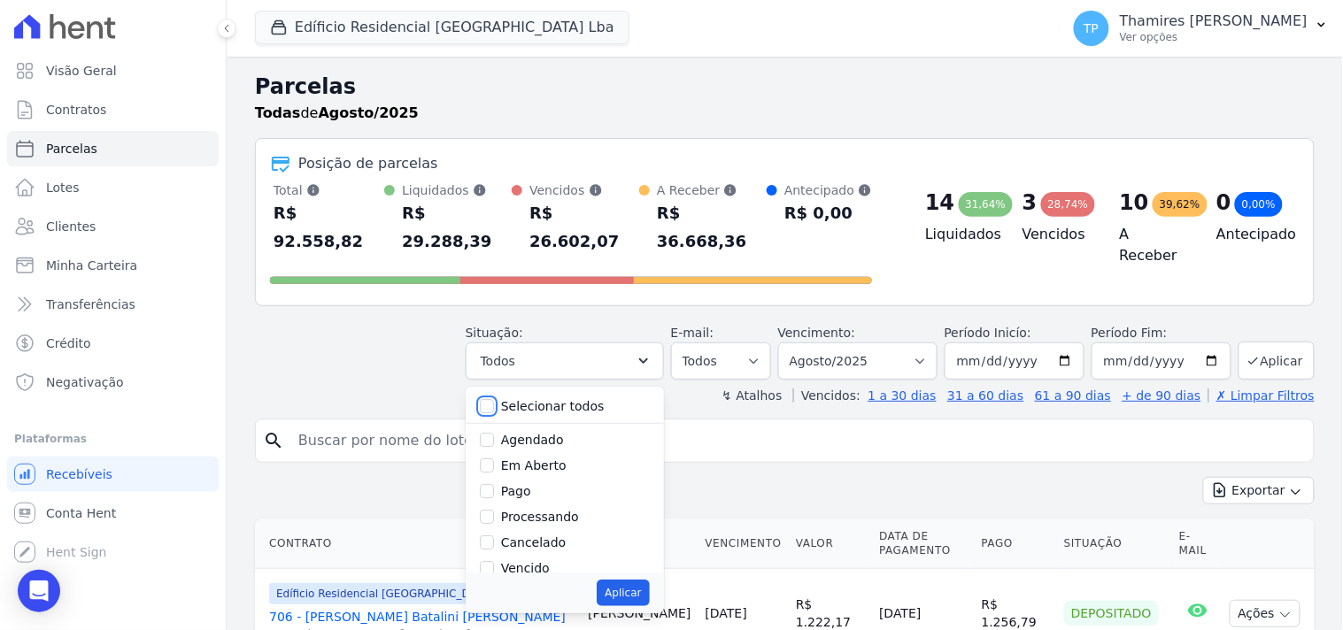
checkbox input "false"
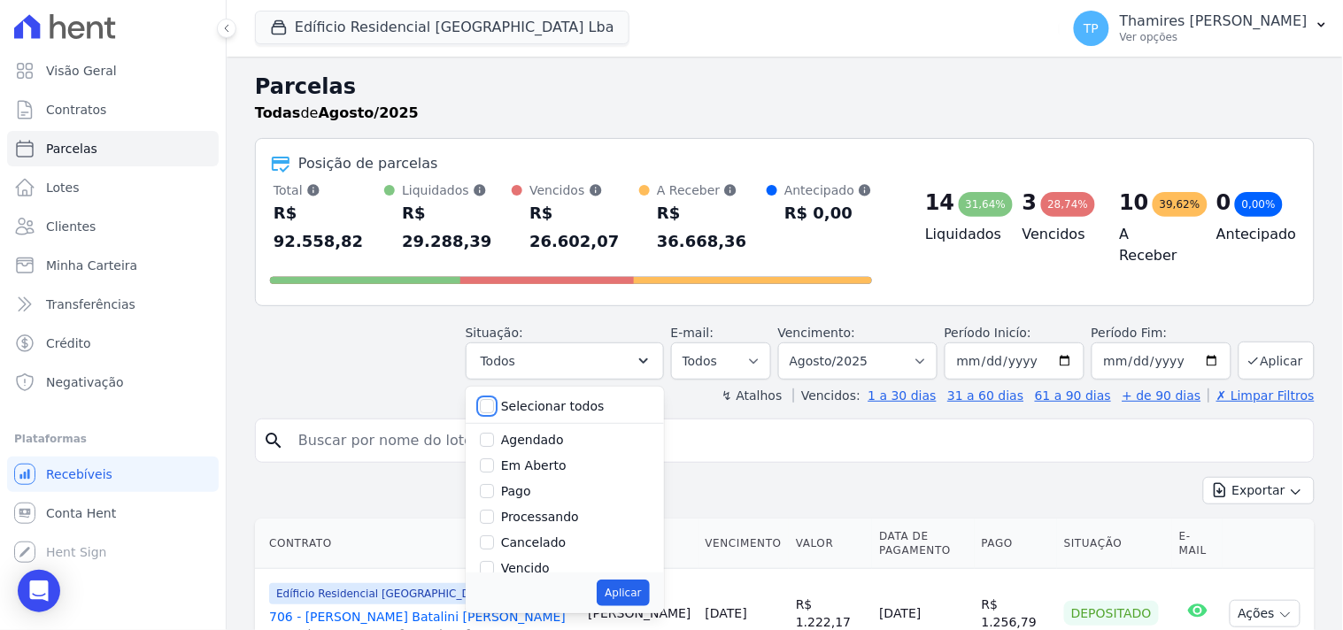
checkbox input "false"
click at [531, 484] on label "Pago" at bounding box center [516, 491] width 30 height 14
click at [494, 484] on input "Pago" at bounding box center [487, 491] width 14 height 14
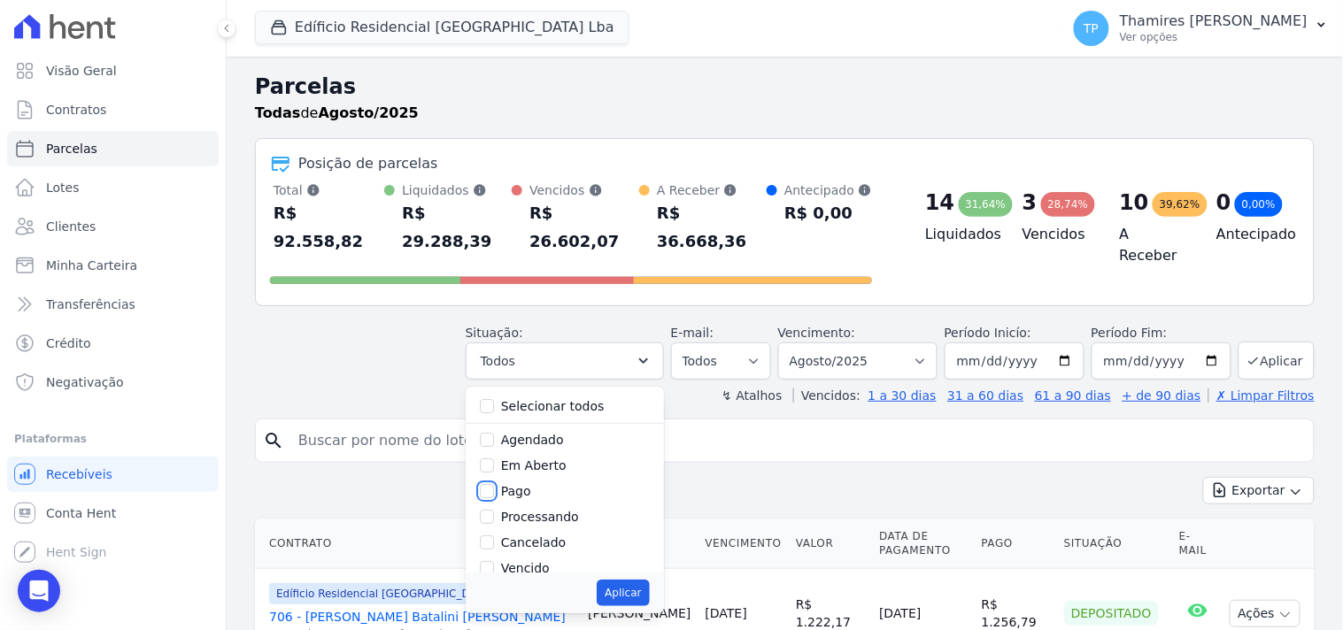
checkbox input "true"
click at [559, 469] on label "Transferindo" at bounding box center [539, 476] width 77 height 14
click at [494, 469] on input "Transferindo" at bounding box center [487, 476] width 14 height 14
checkbox input "true"
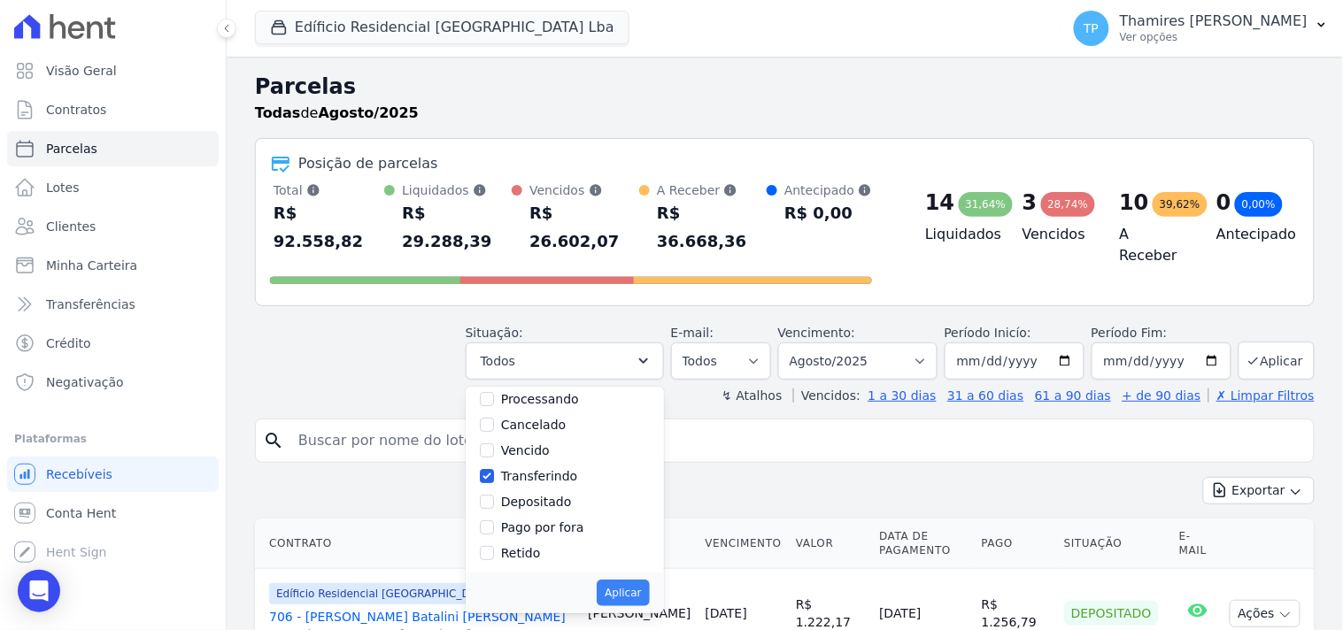
click at [649, 573] on div "Aplicar" at bounding box center [565, 593] width 198 height 41
click at [649, 580] on button "Aplicar" at bounding box center [623, 593] width 52 height 27
select select "paid"
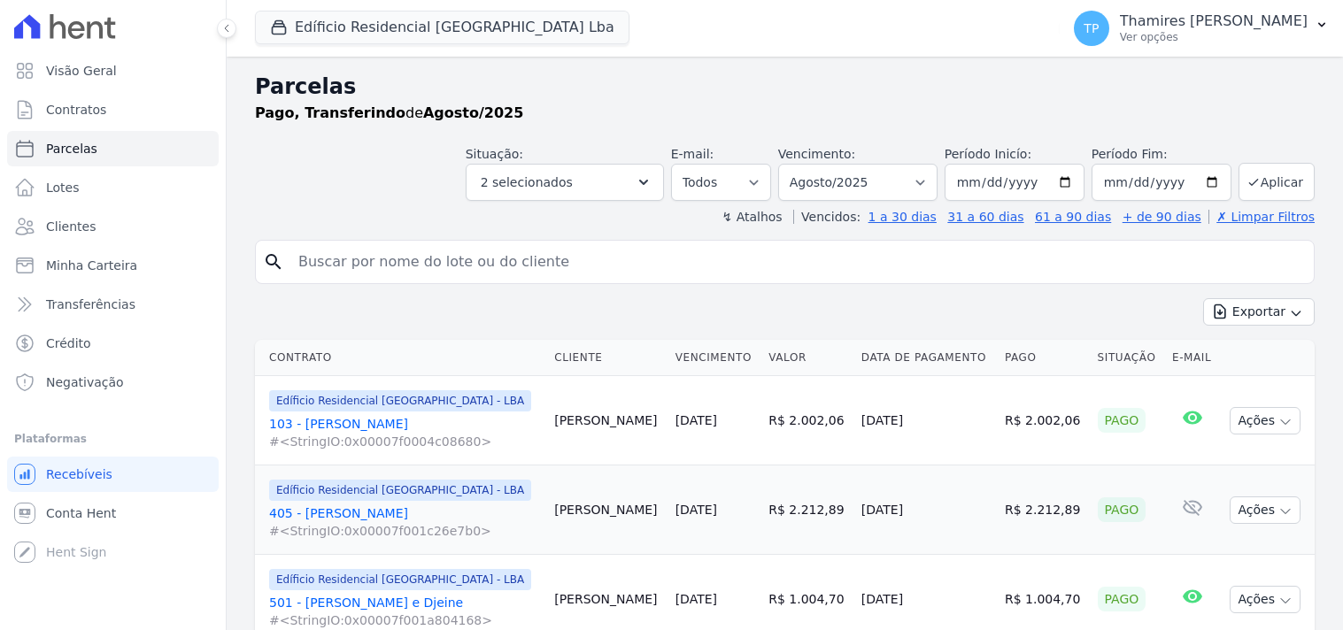
select select
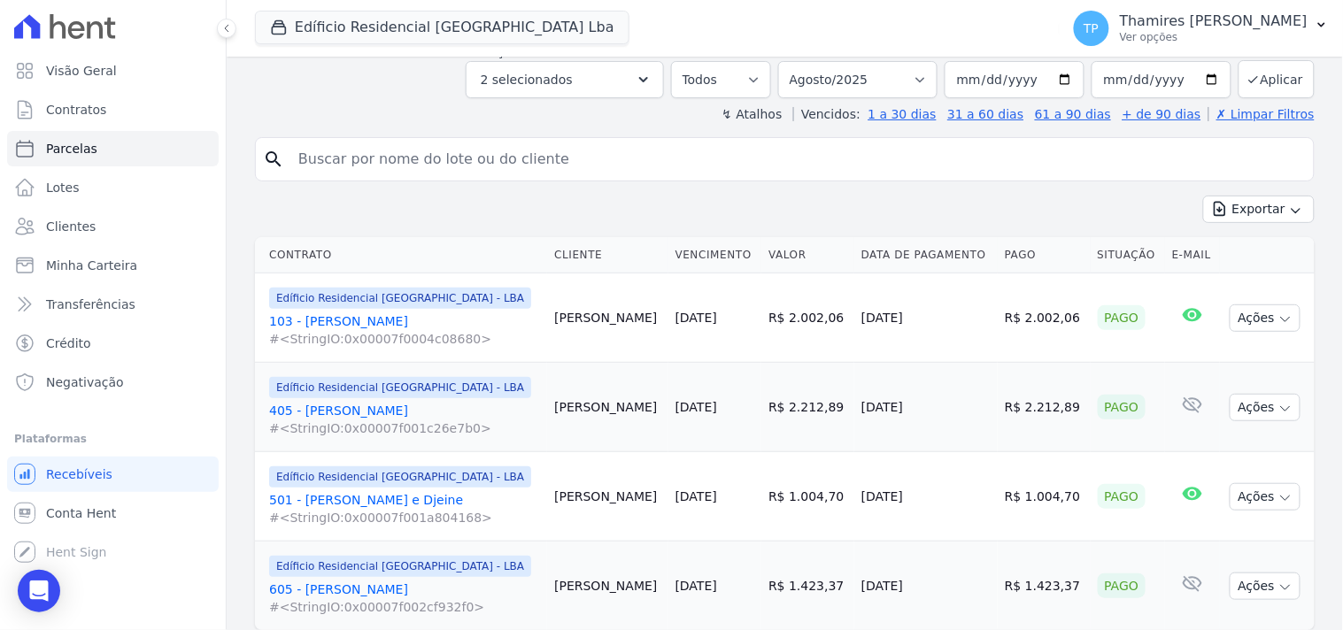
scroll to position [158, 0]
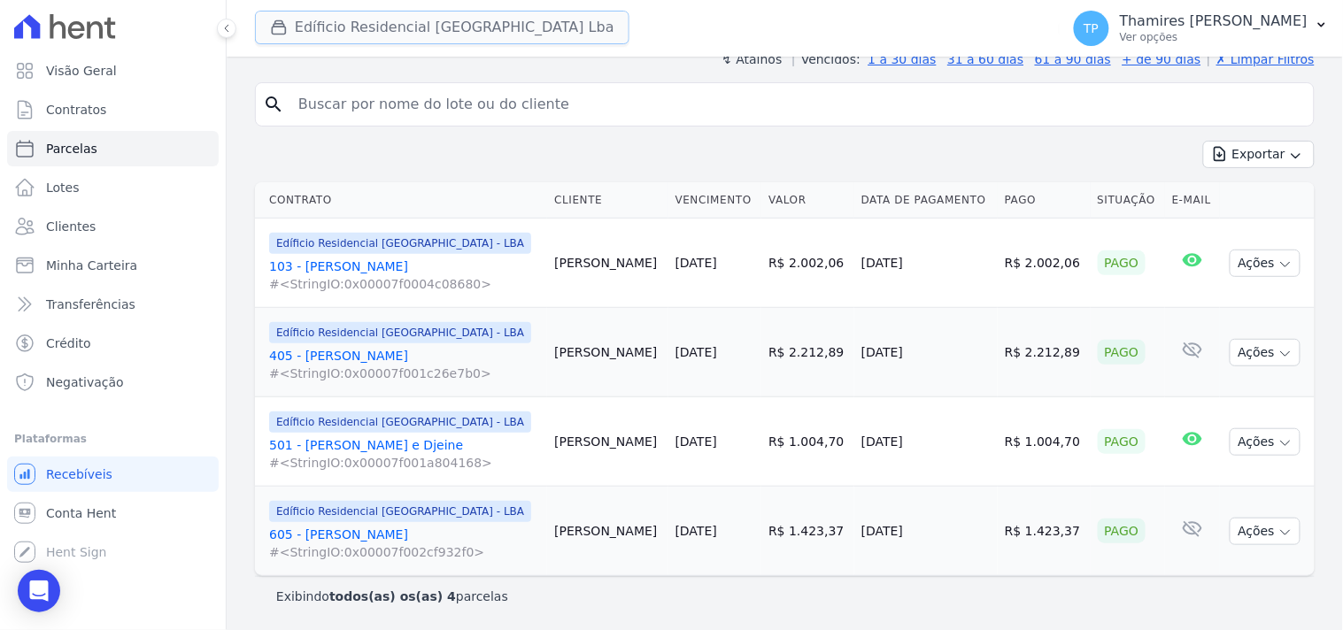
click at [405, 35] on button "Edíficio Residencial [GEOGRAPHIC_DATA] Lba" at bounding box center [442, 28] width 374 height 34
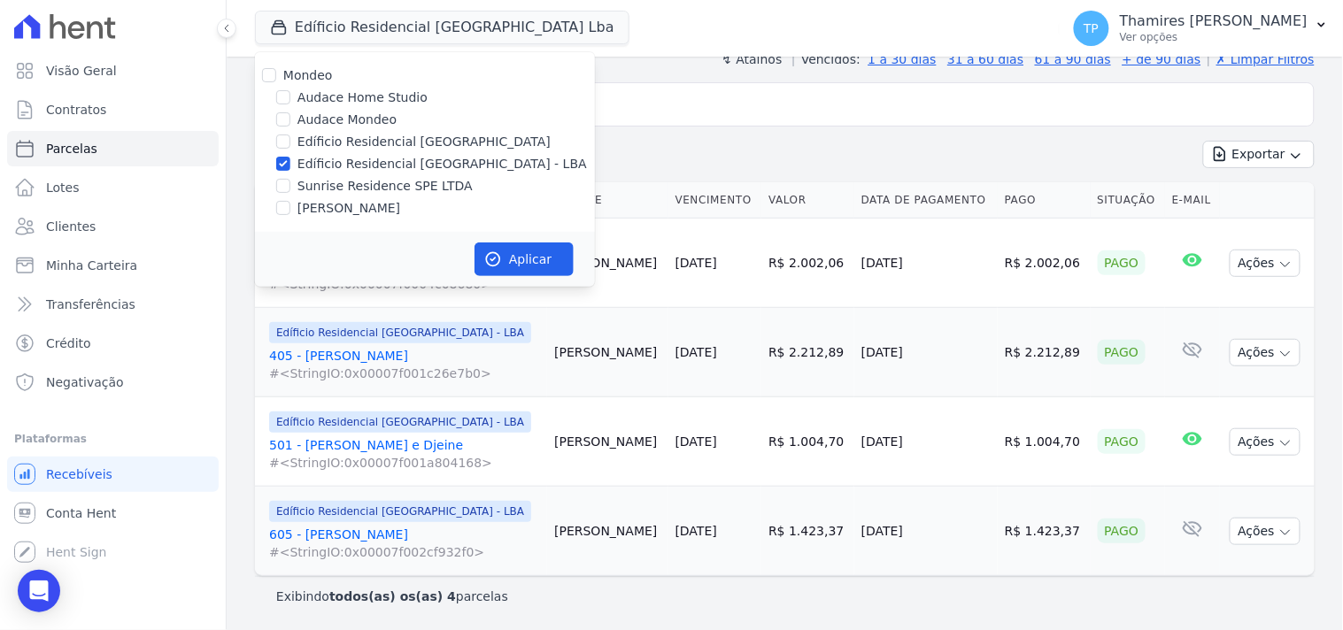
drag, startPoint x: 383, startPoint y: 181, endPoint x: 403, endPoint y: 172, distance: 21.4
click at [384, 181] on label "Sunrise Residence SPE LTDA" at bounding box center [384, 186] width 175 height 19
click at [290, 181] on input "Sunrise Residence SPE LTDA" at bounding box center [283, 186] width 14 height 14
checkbox input "true"
click at [409, 168] on label "Edíficio Residencial [GEOGRAPHIC_DATA] - LBA" at bounding box center [441, 164] width 289 height 19
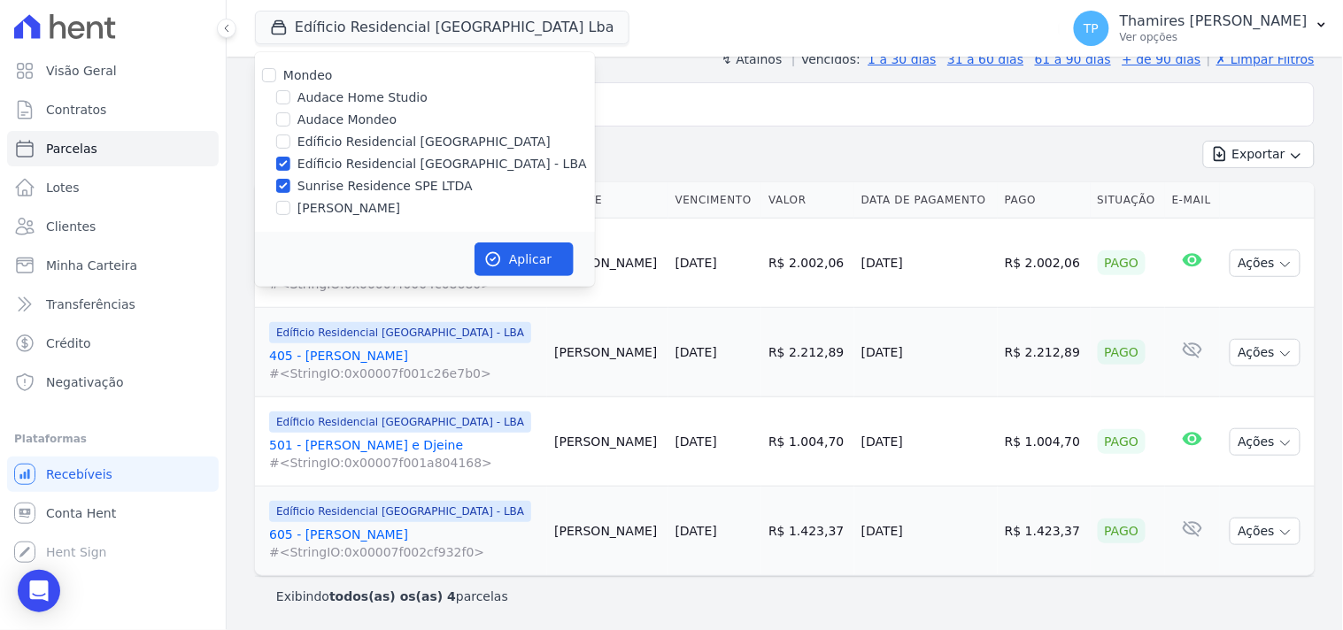
click at [475, 147] on div "Edíficio Residencial [GEOGRAPHIC_DATA]" at bounding box center [425, 142] width 340 height 19
click at [490, 165] on label "Edíficio Residencial [GEOGRAPHIC_DATA] - LBA" at bounding box center [441, 164] width 289 height 19
click at [290, 165] on input "Edíficio Residencial [GEOGRAPHIC_DATA] - LBA" at bounding box center [283, 164] width 14 height 14
checkbox input "false"
click at [516, 252] on button "Aplicar" at bounding box center [523, 260] width 99 height 34
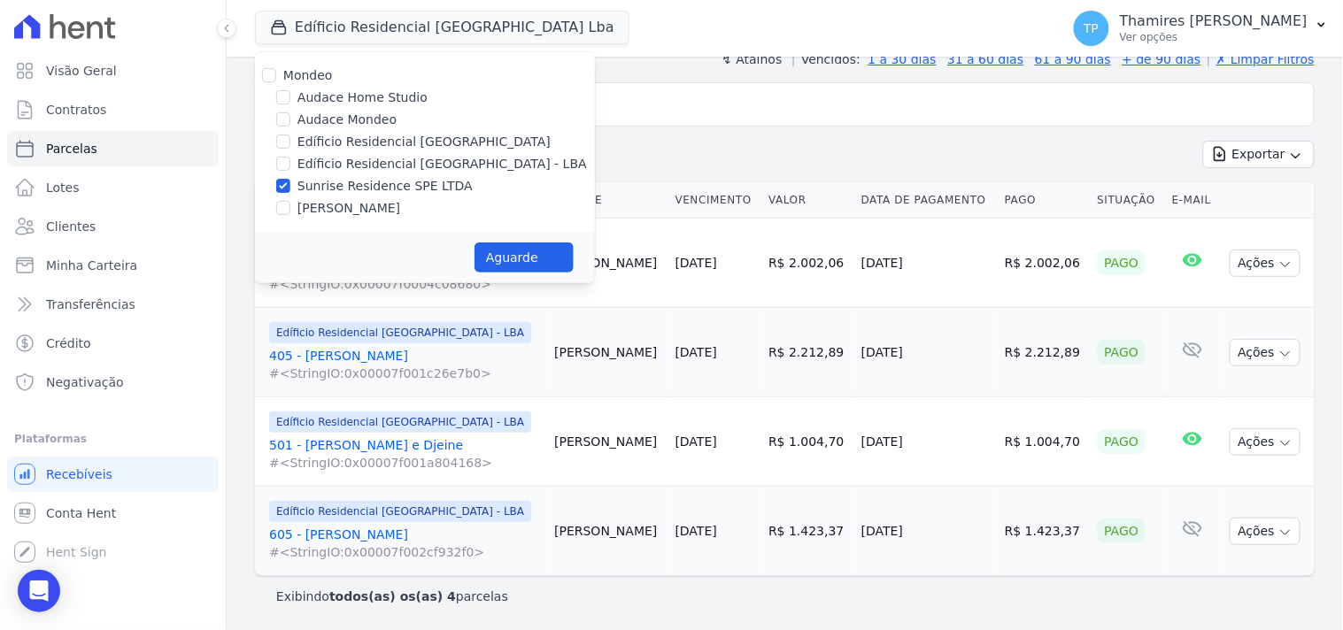
select select
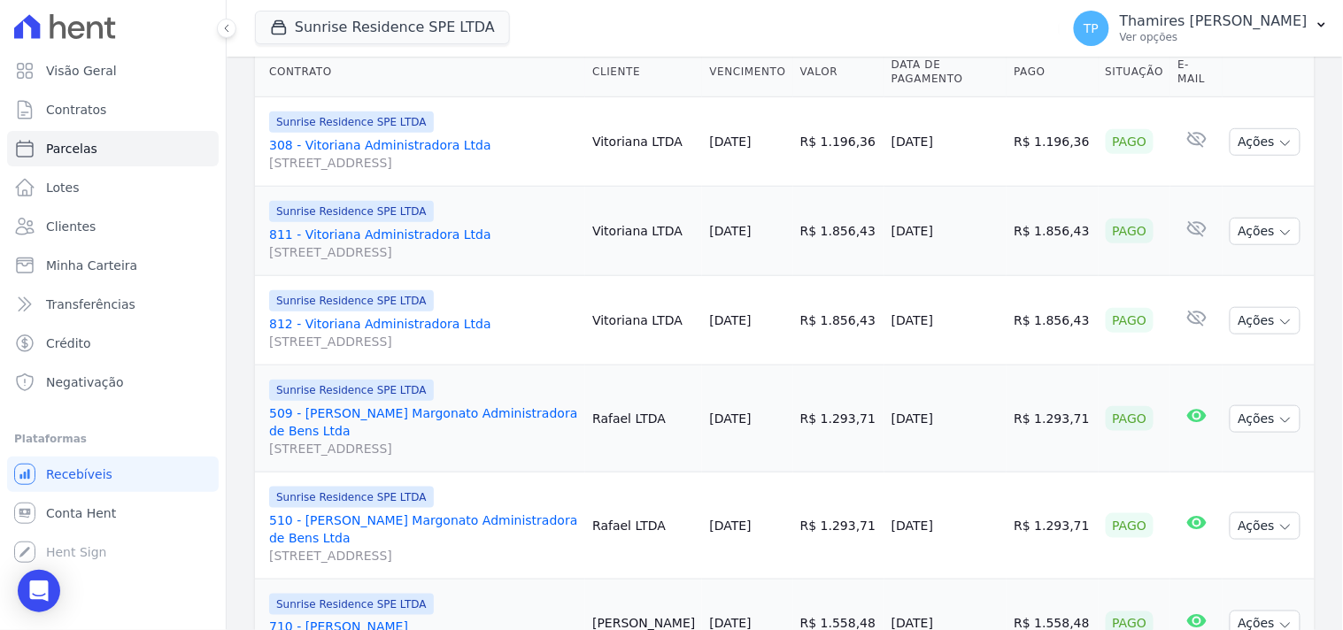
scroll to position [0, 0]
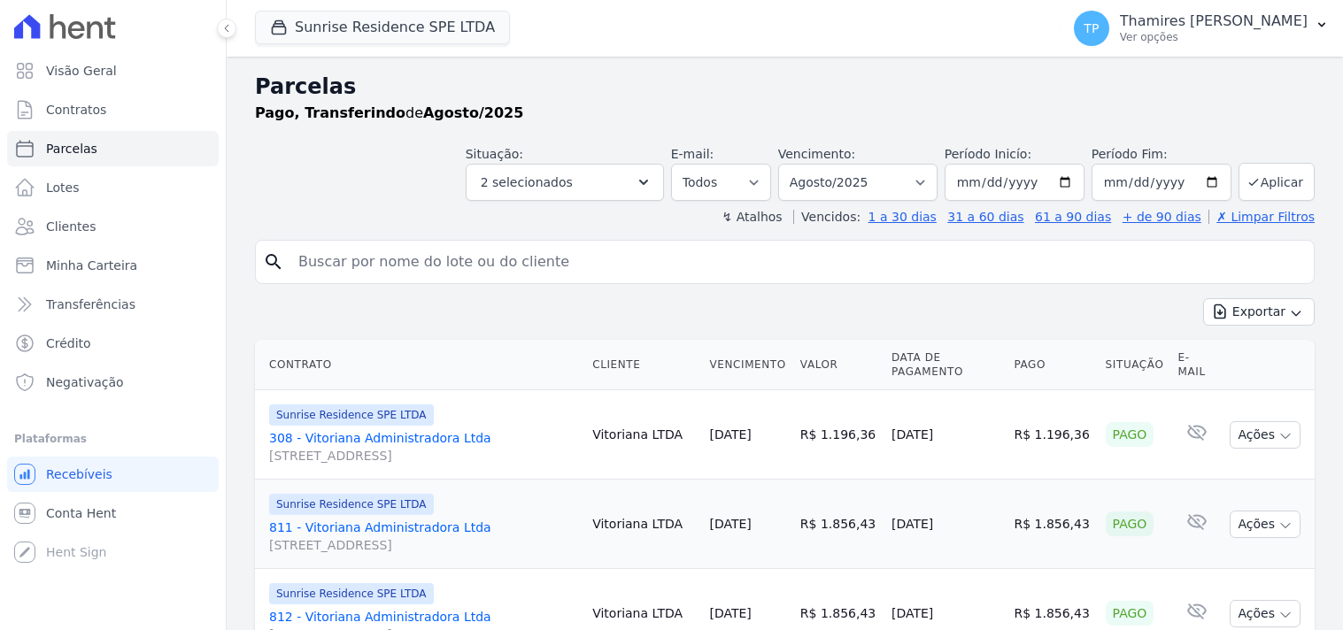
select select
